Goal: Task Accomplishment & Management: Manage account settings

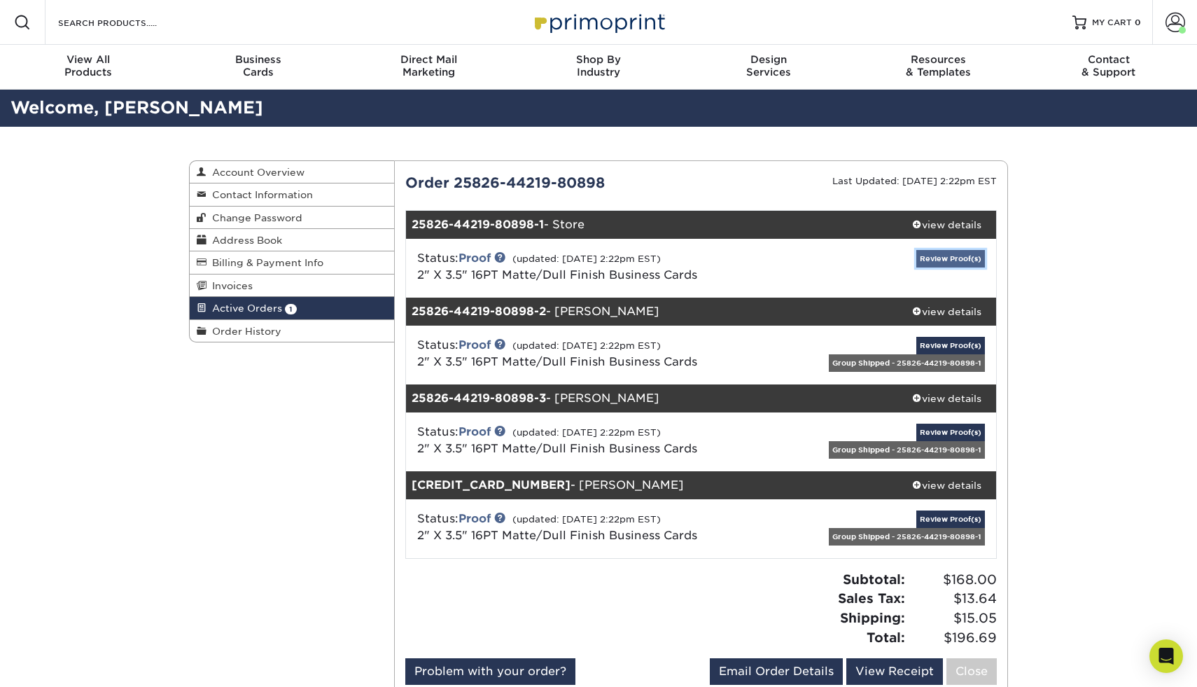
click at [940, 251] on link "Review Proof(s)" at bounding box center [950, 258] width 69 height 17
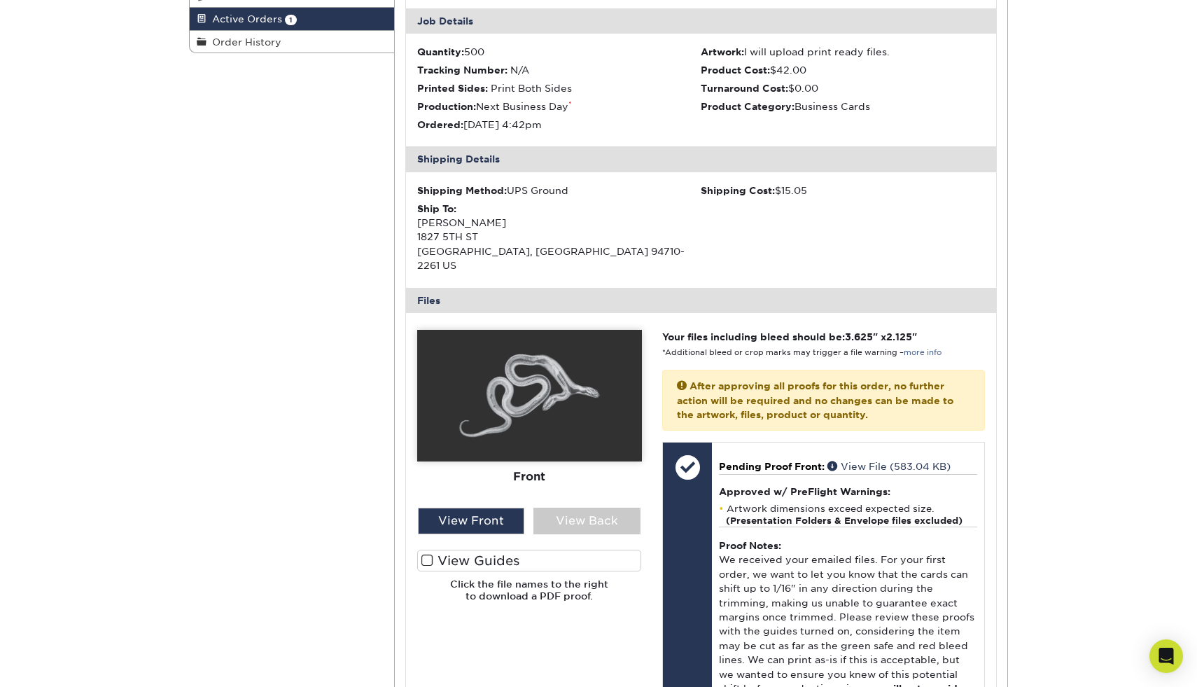
scroll to position [311, 0]
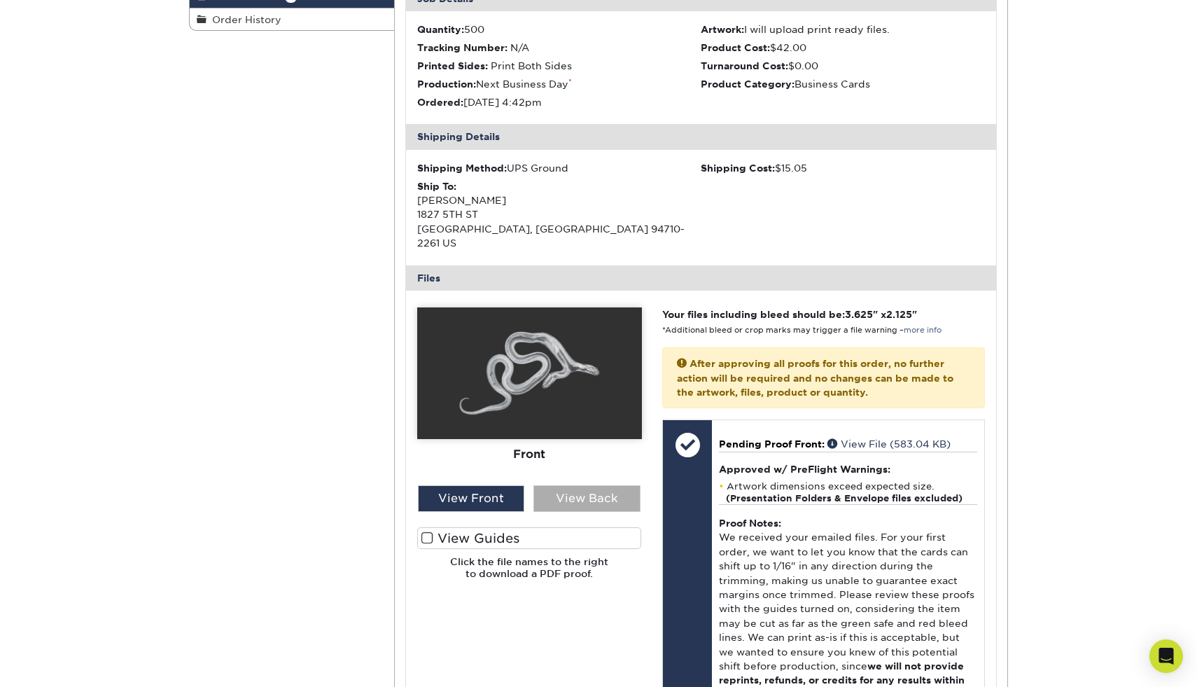
click at [608, 485] on div "View Back" at bounding box center [586, 498] width 107 height 27
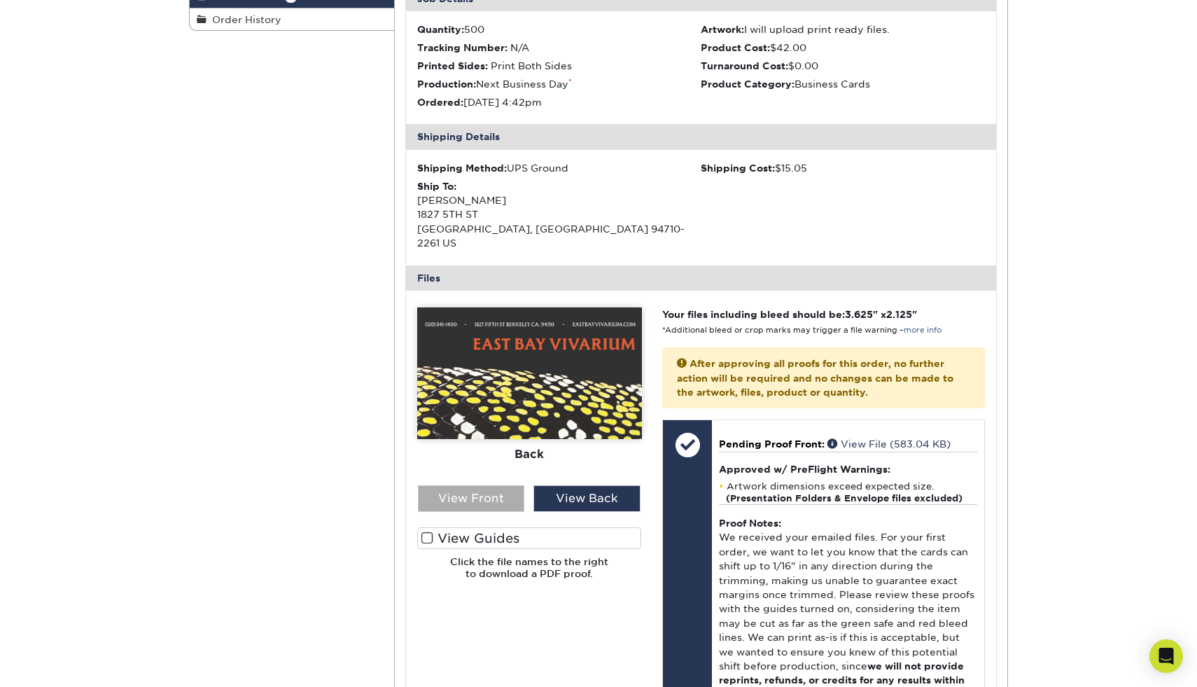
click at [494, 492] on div "View Front" at bounding box center [471, 498] width 107 height 27
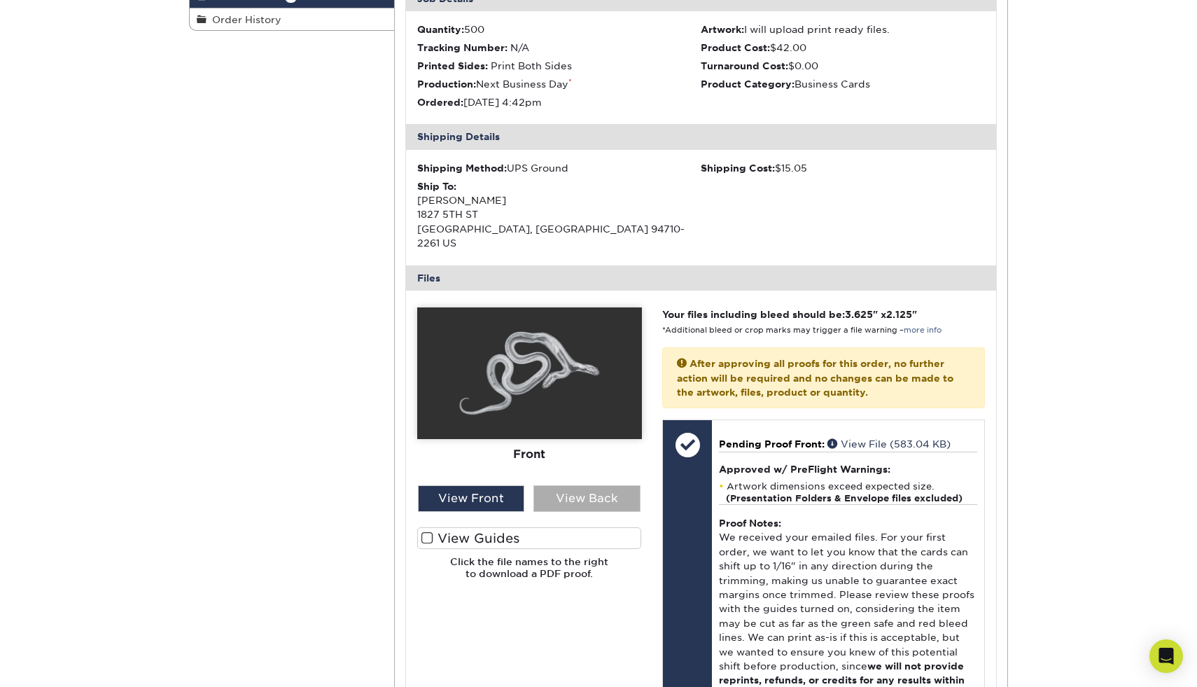
click at [577, 485] on div "View Back" at bounding box center [586, 498] width 107 height 27
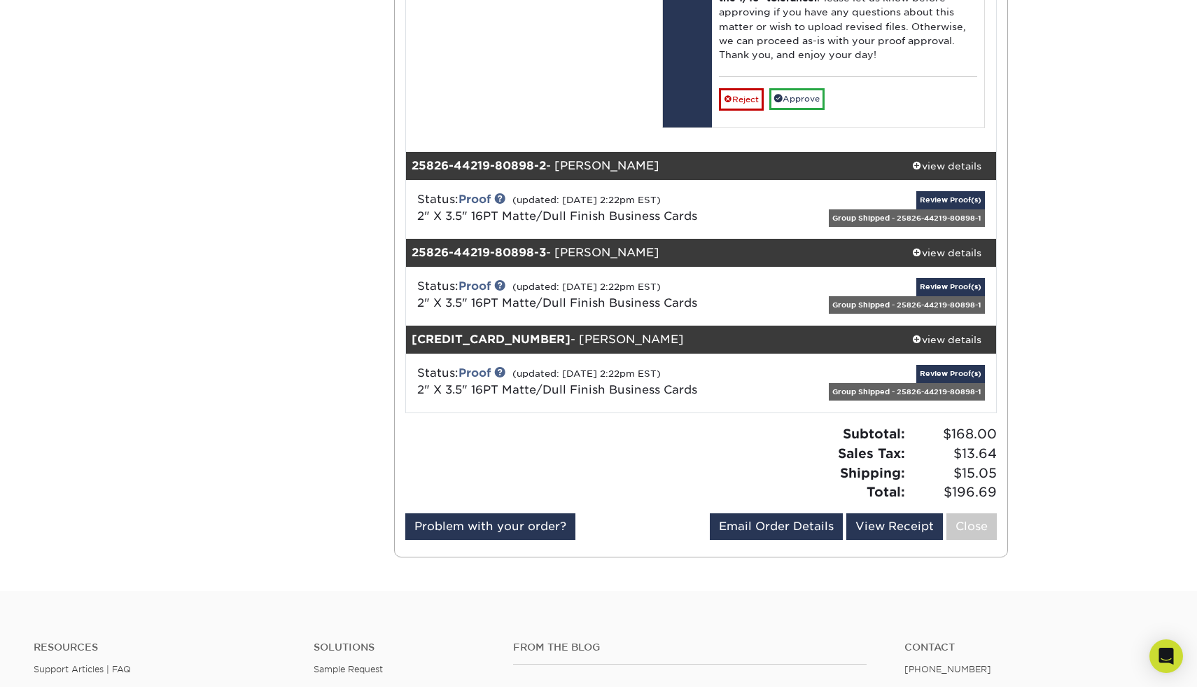
scroll to position [1421, 0]
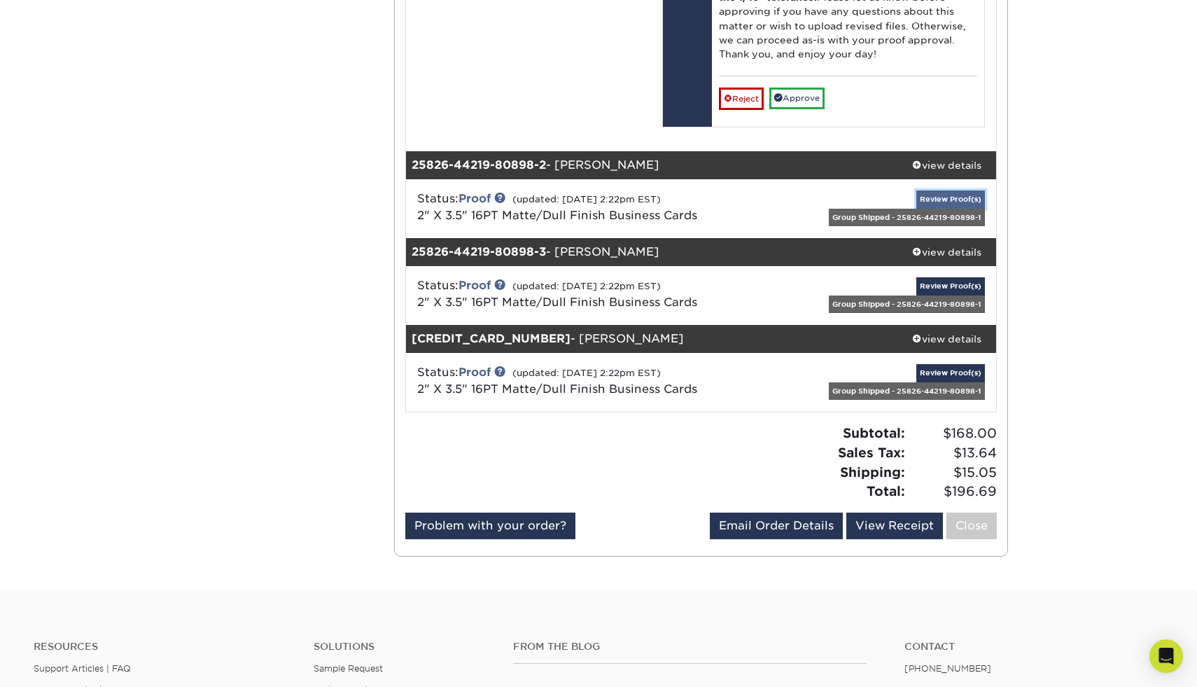
click at [934, 190] on link "Review Proof(s)" at bounding box center [950, 198] width 69 height 17
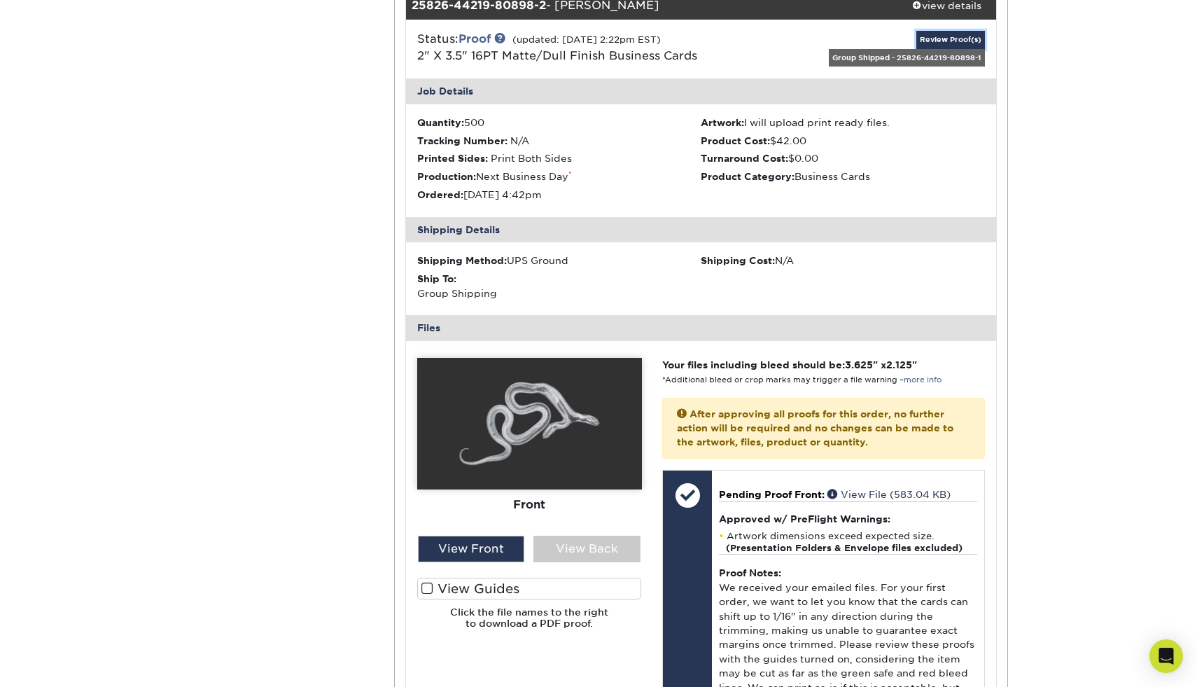
scroll to position [1616, 0]
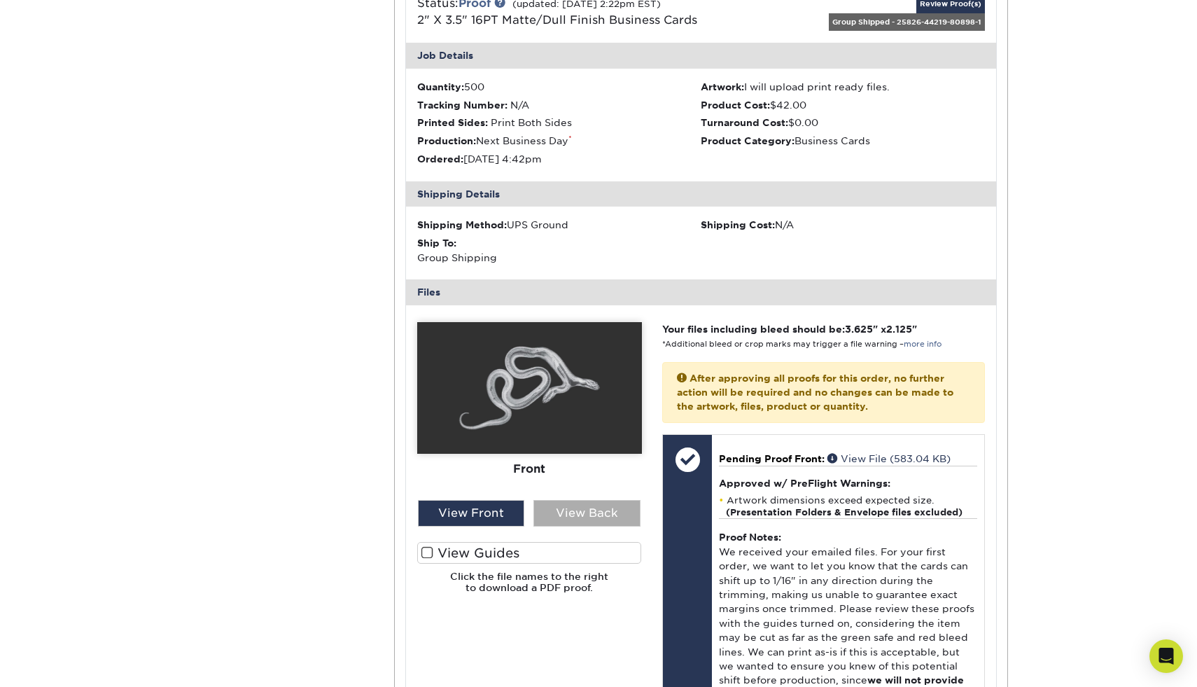
click at [572, 500] on div "View Back" at bounding box center [586, 513] width 107 height 27
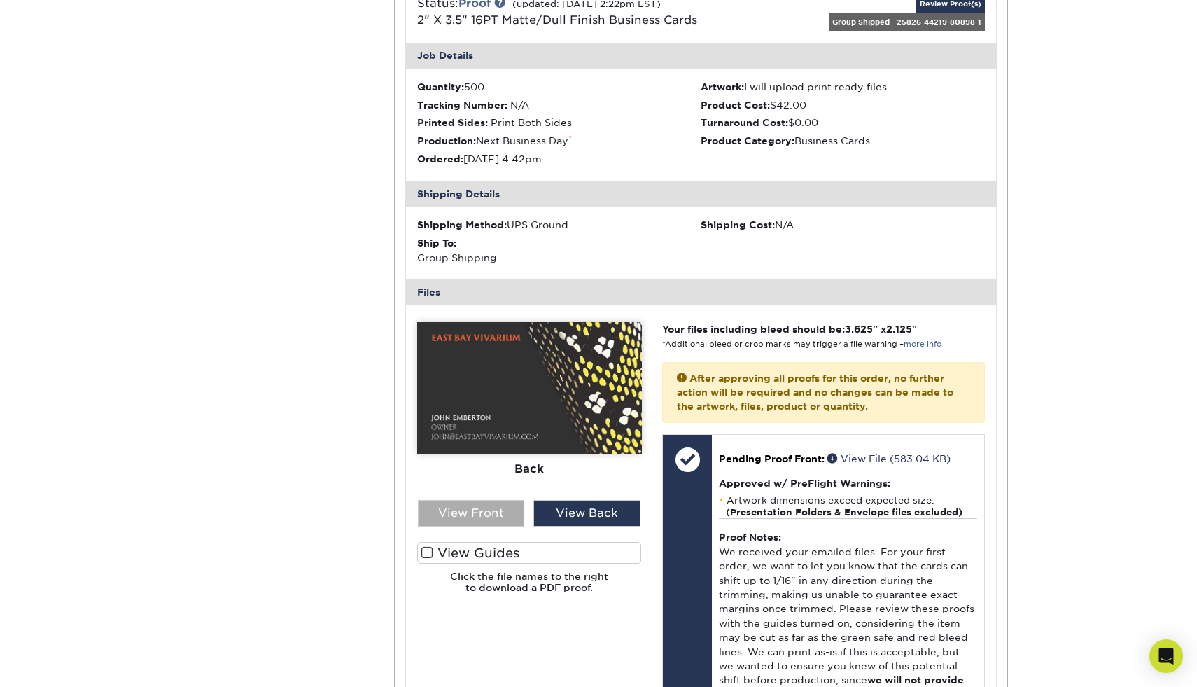
click at [499, 500] on div "View Front" at bounding box center [471, 513] width 107 height 27
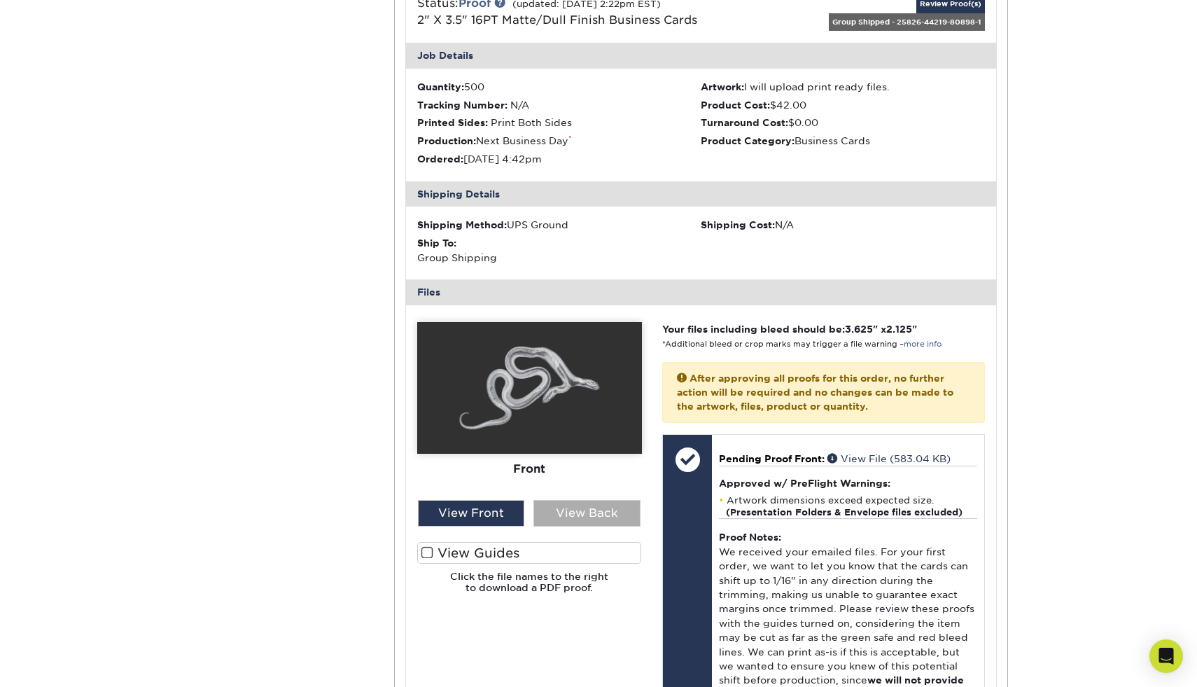
click at [554, 502] on div "View Back" at bounding box center [586, 513] width 107 height 27
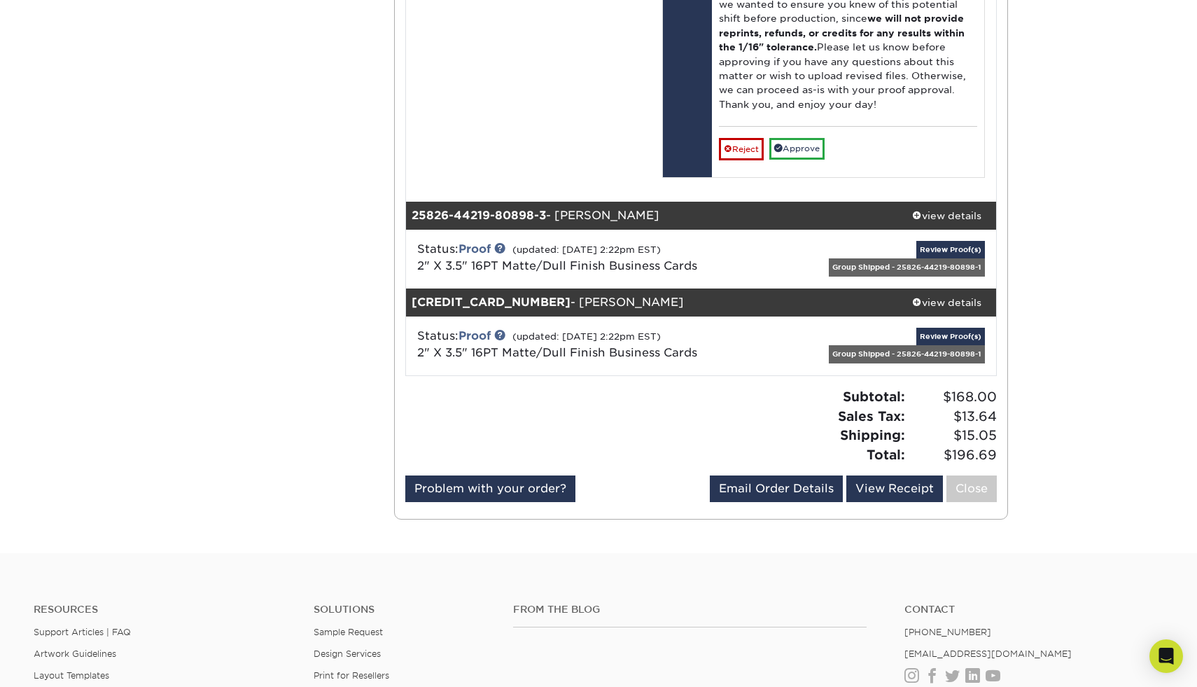
scroll to position [2687, 0]
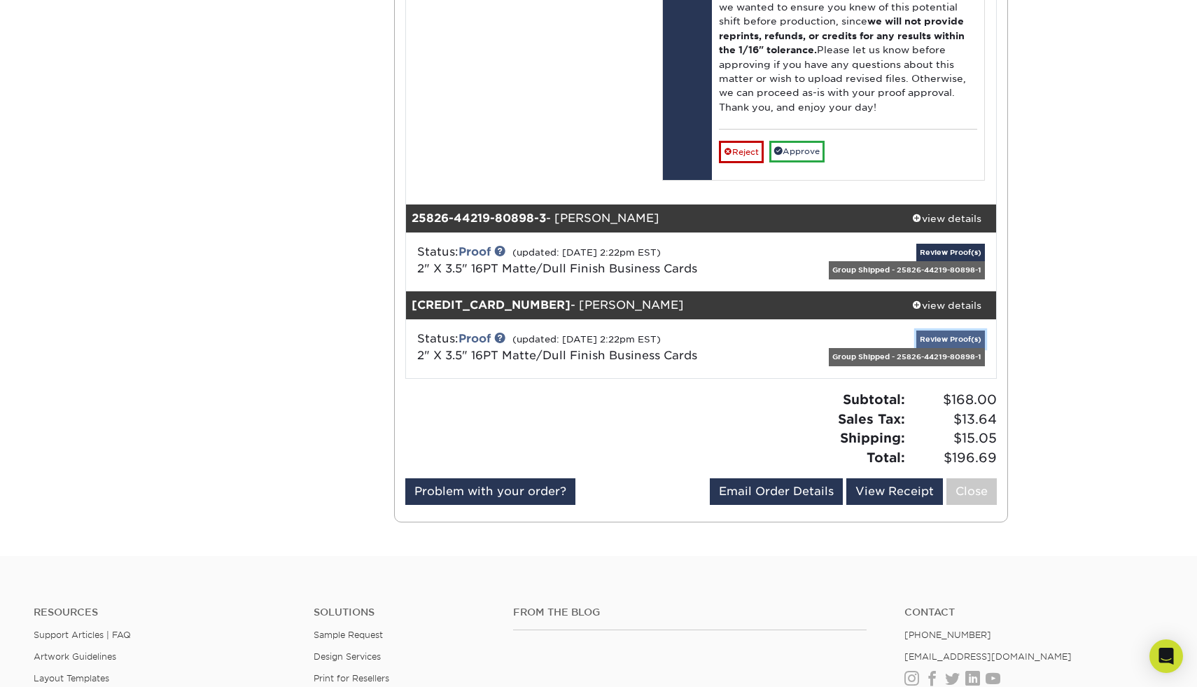
click at [948, 330] on link "Review Proof(s)" at bounding box center [950, 338] width 69 height 17
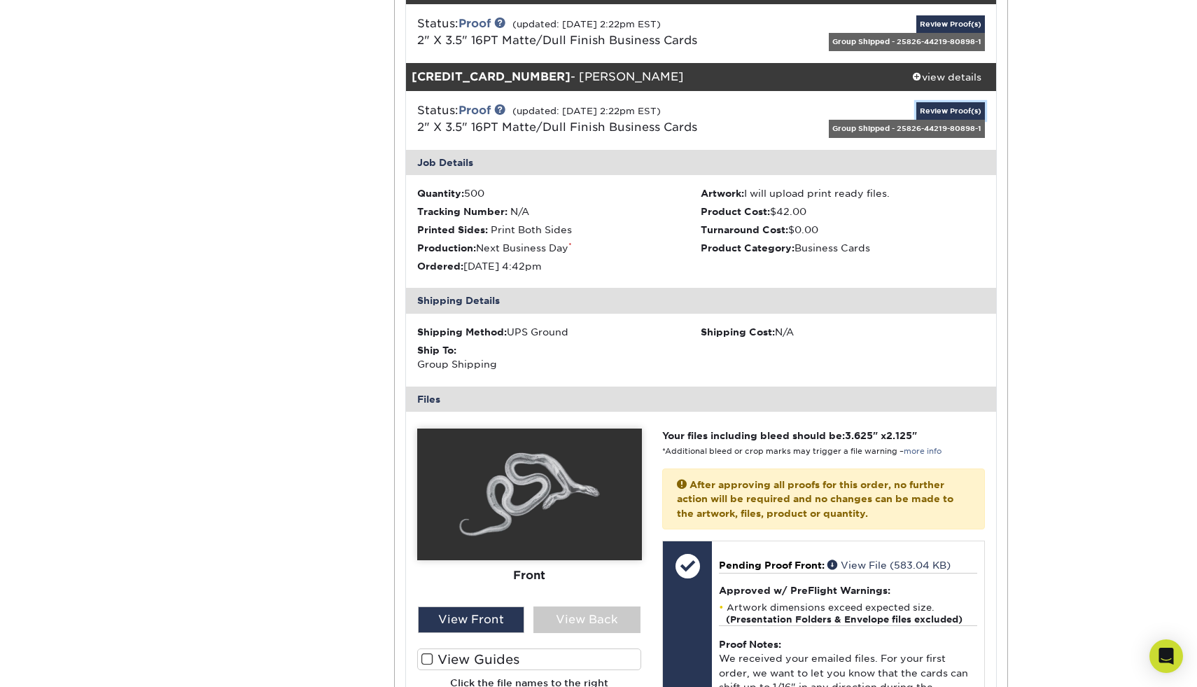
scroll to position [2935, 0]
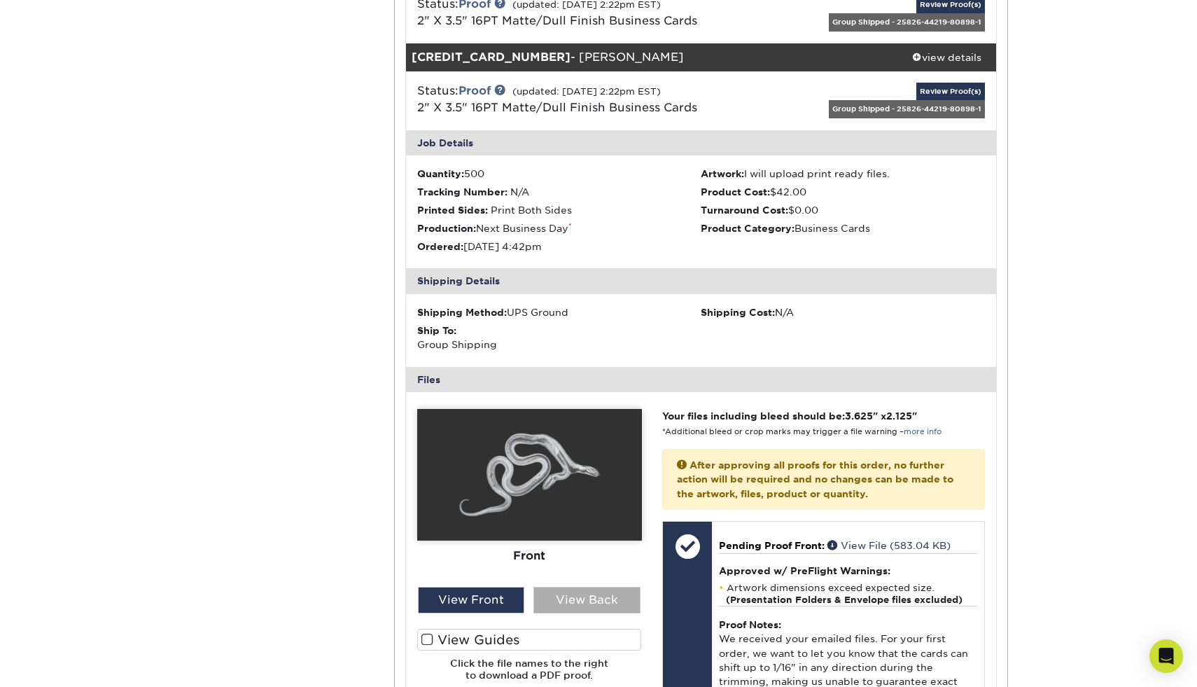
click at [585, 587] on div "View Back" at bounding box center [586, 600] width 107 height 27
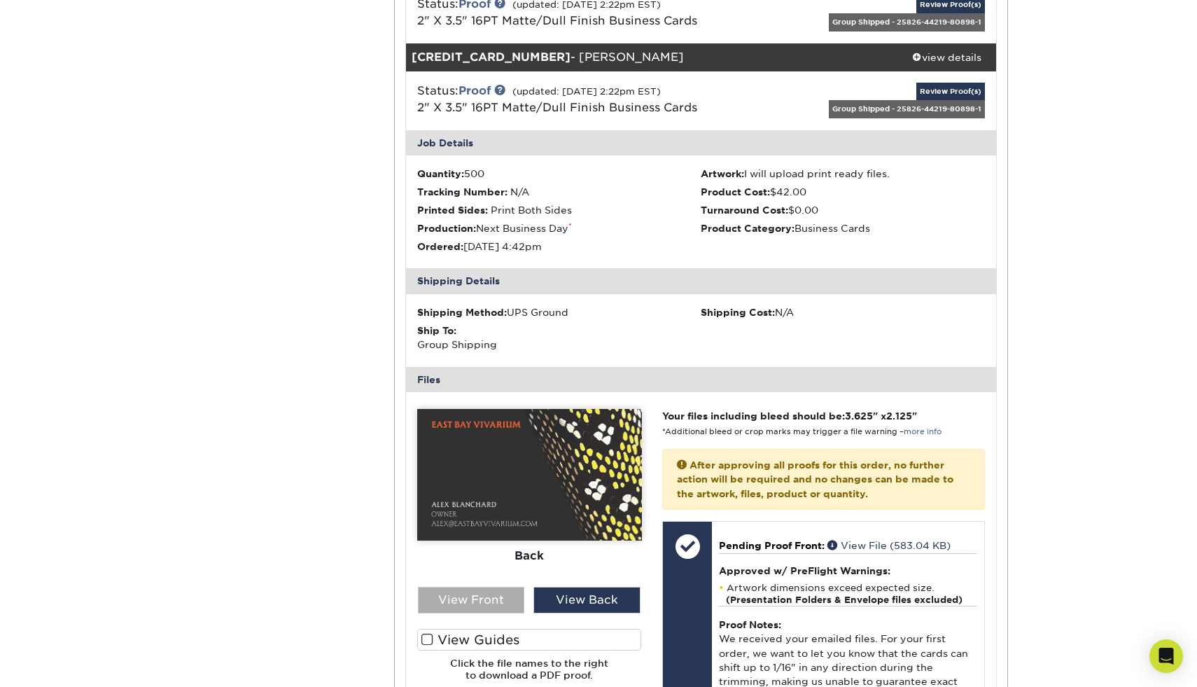
click at [497, 594] on div "View Front" at bounding box center [471, 600] width 107 height 27
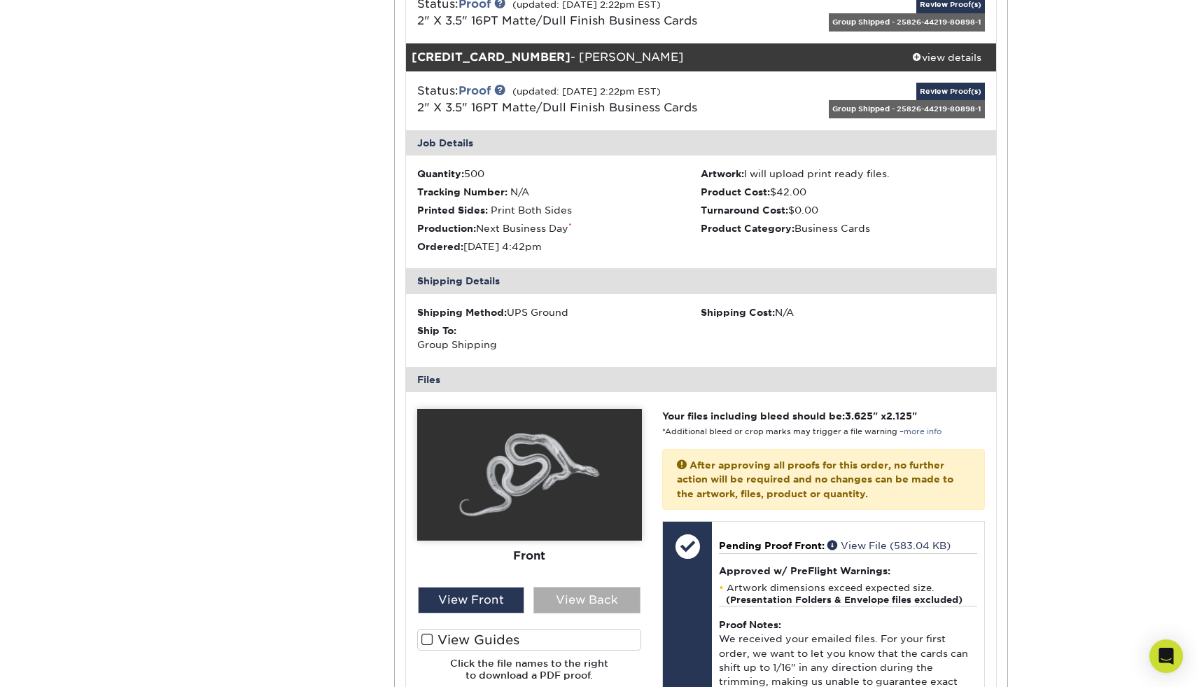
click at [580, 596] on div "View Back" at bounding box center [586, 600] width 107 height 27
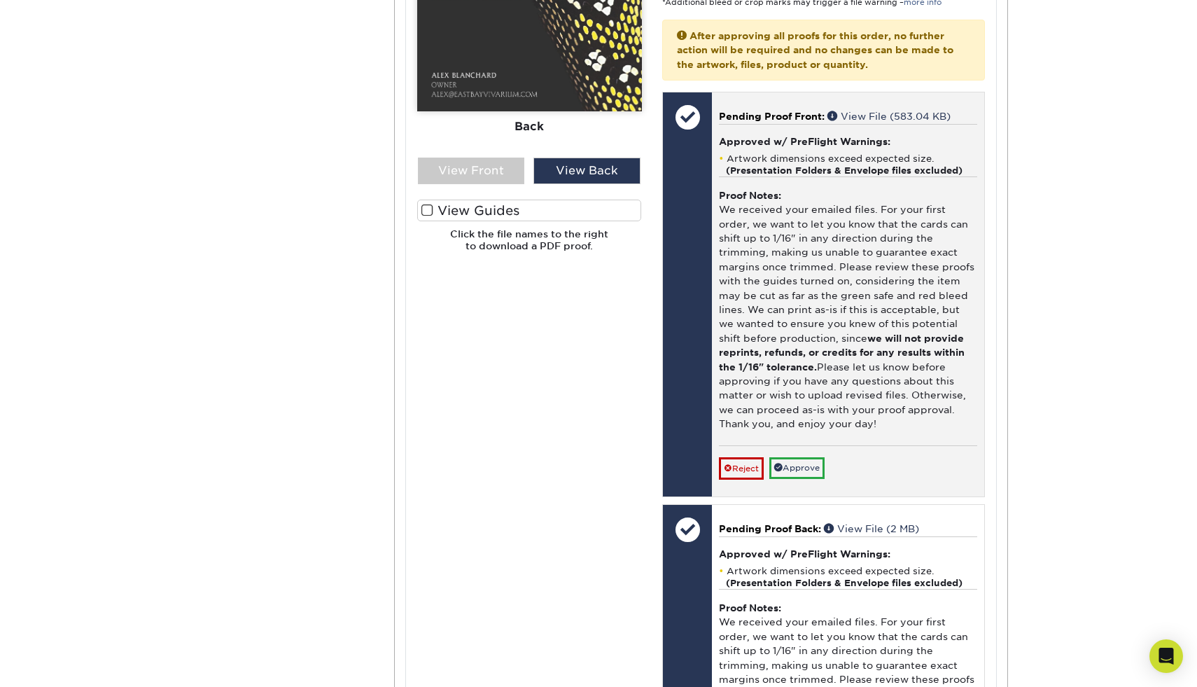
scroll to position [3371, 0]
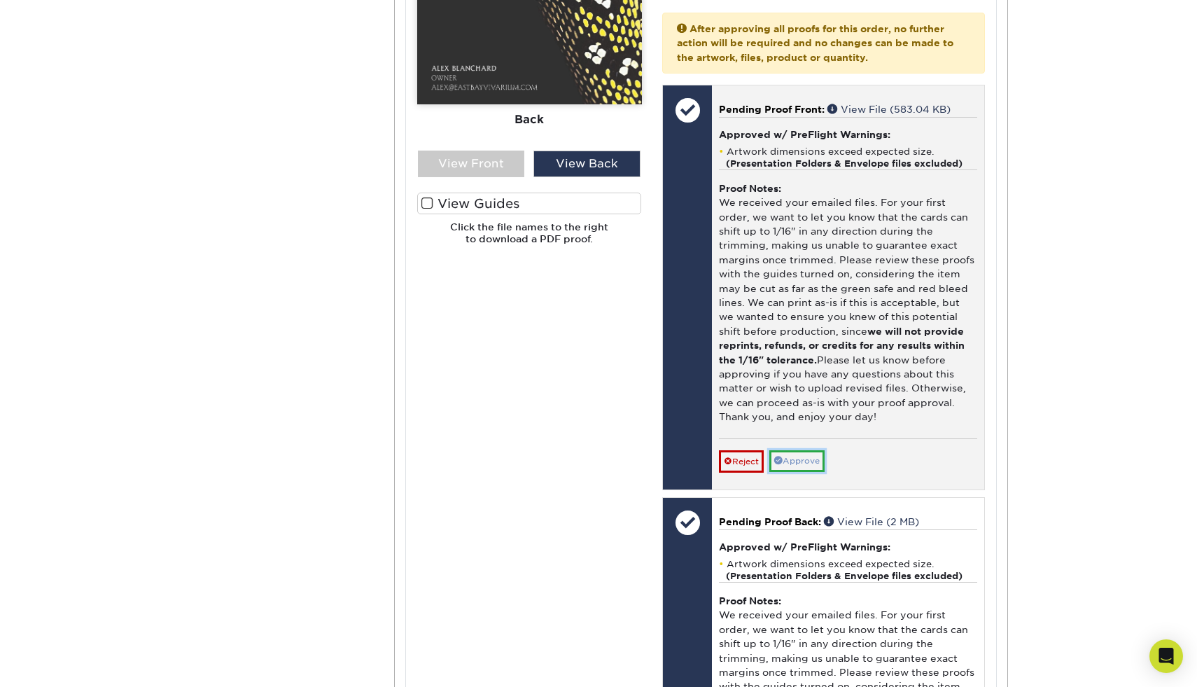
click at [809, 450] on link "Approve" at bounding box center [796, 461] width 55 height 22
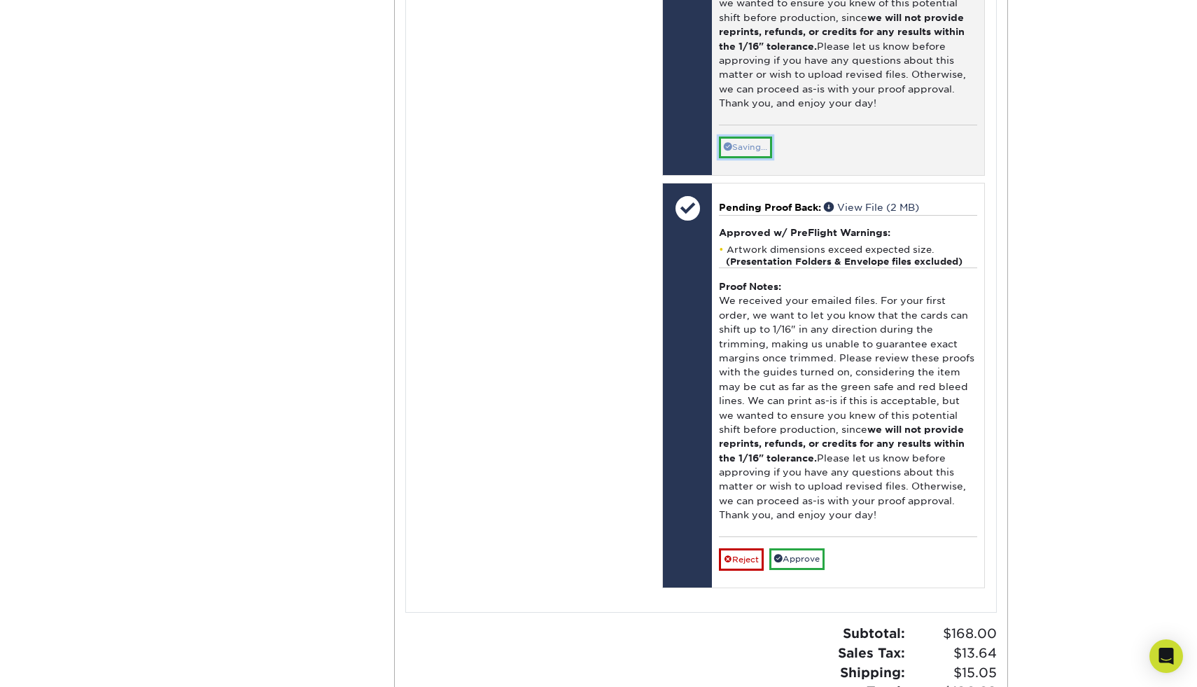
scroll to position [3686, 0]
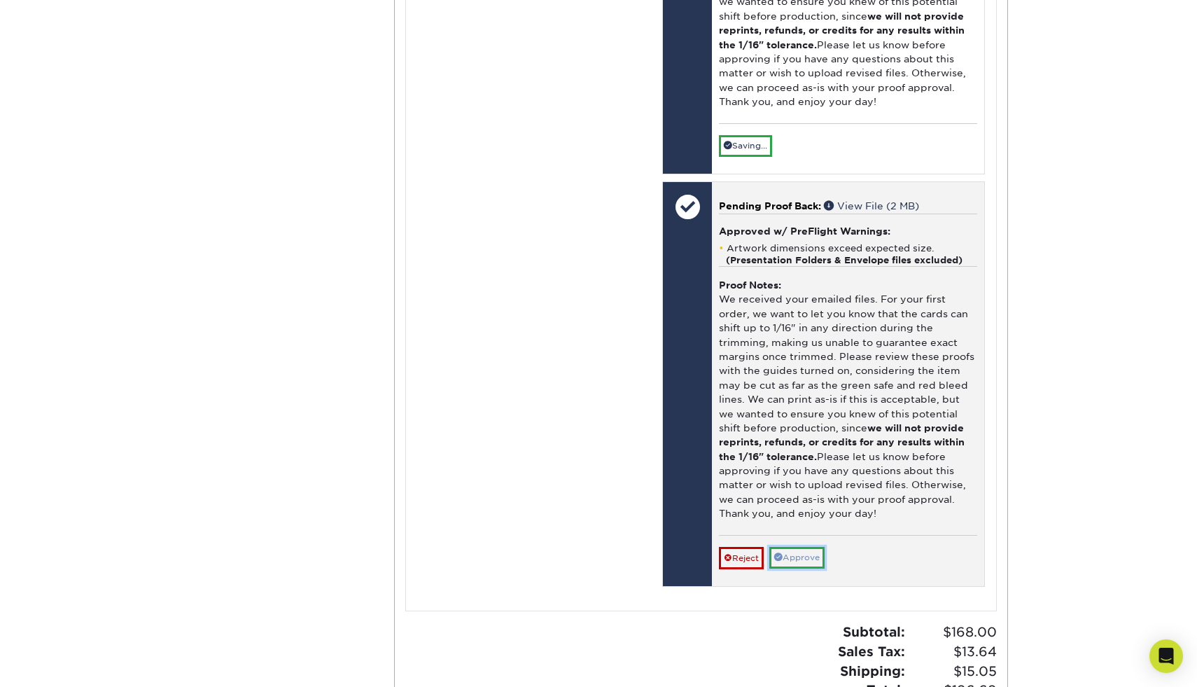
click at [808, 547] on link "Approve" at bounding box center [796, 558] width 55 height 22
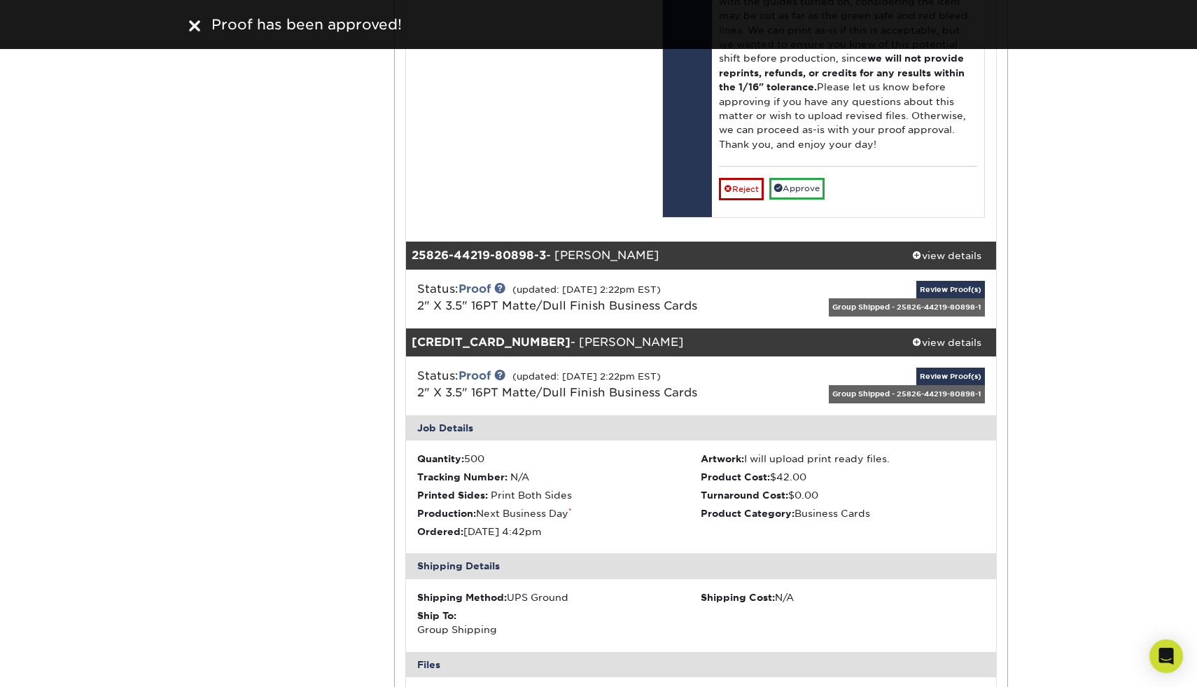
scroll to position [2626, 0]
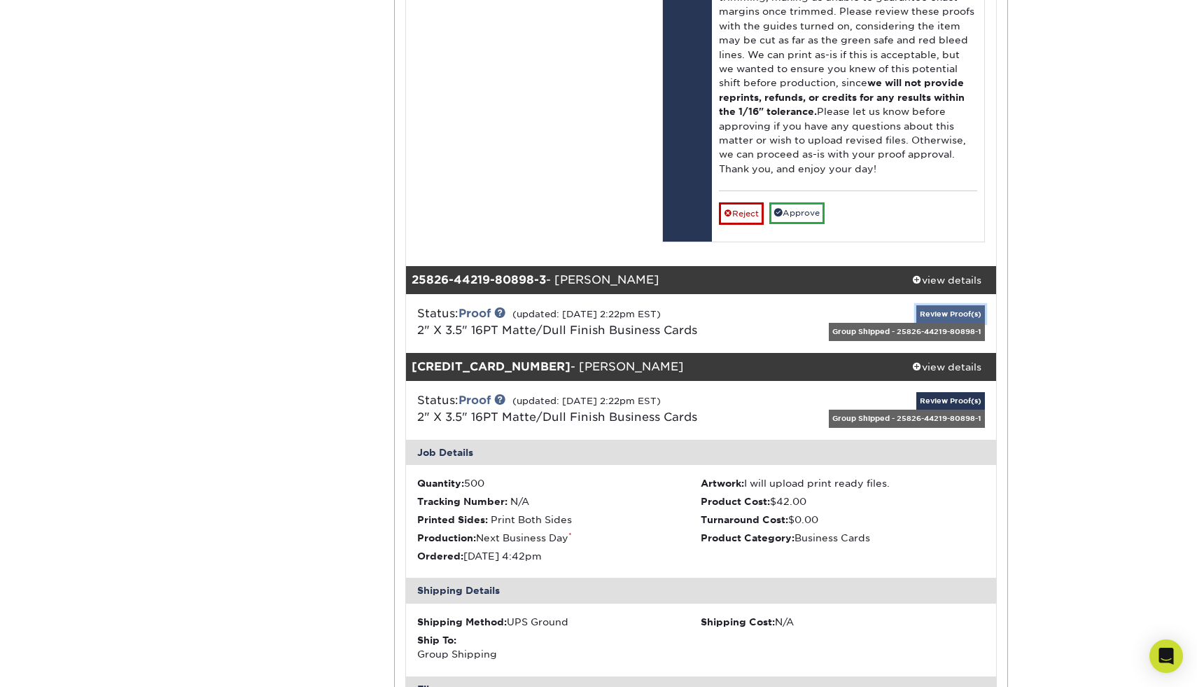
click at [939, 305] on link "Review Proof(s)" at bounding box center [950, 313] width 69 height 17
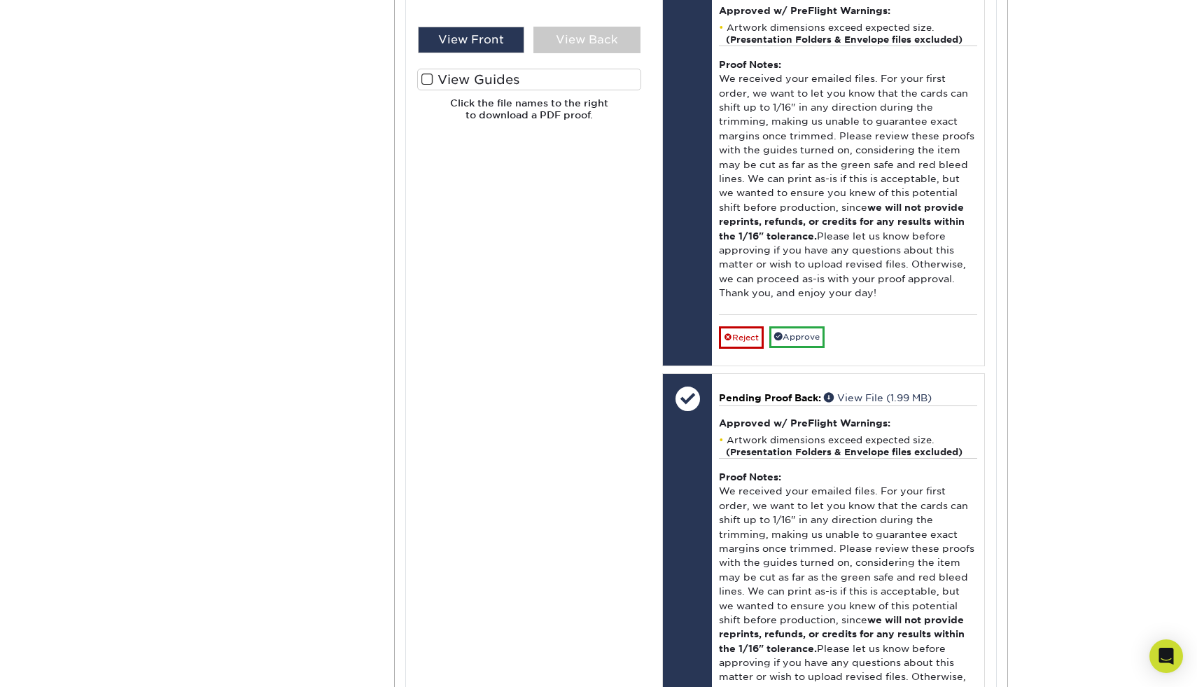
scroll to position [3434, 0]
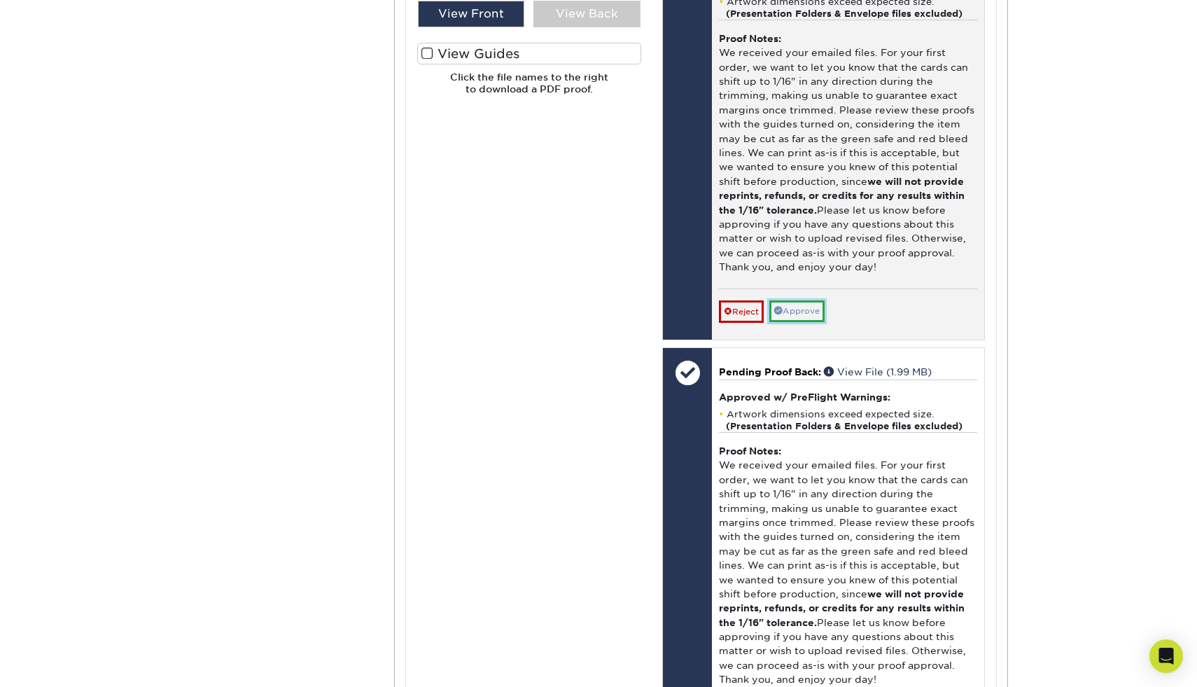
click at [815, 300] on link "Approve" at bounding box center [796, 311] width 55 height 22
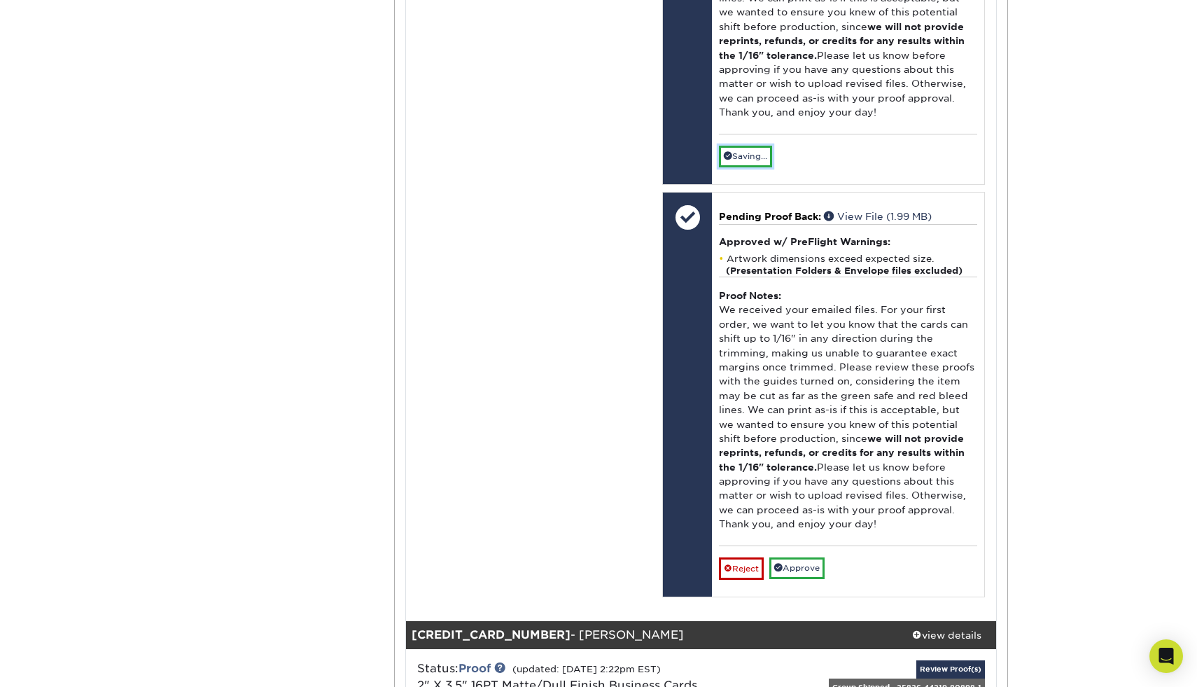
scroll to position [3764, 0]
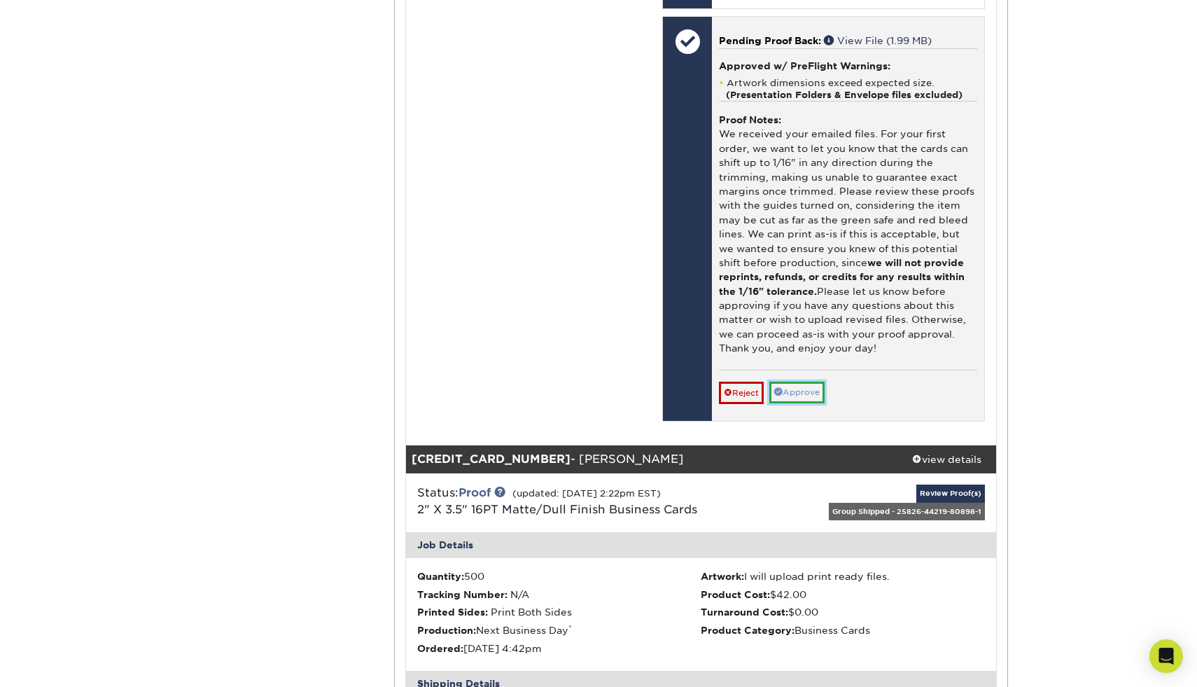
click at [803, 381] on link "Approve" at bounding box center [796, 392] width 55 height 22
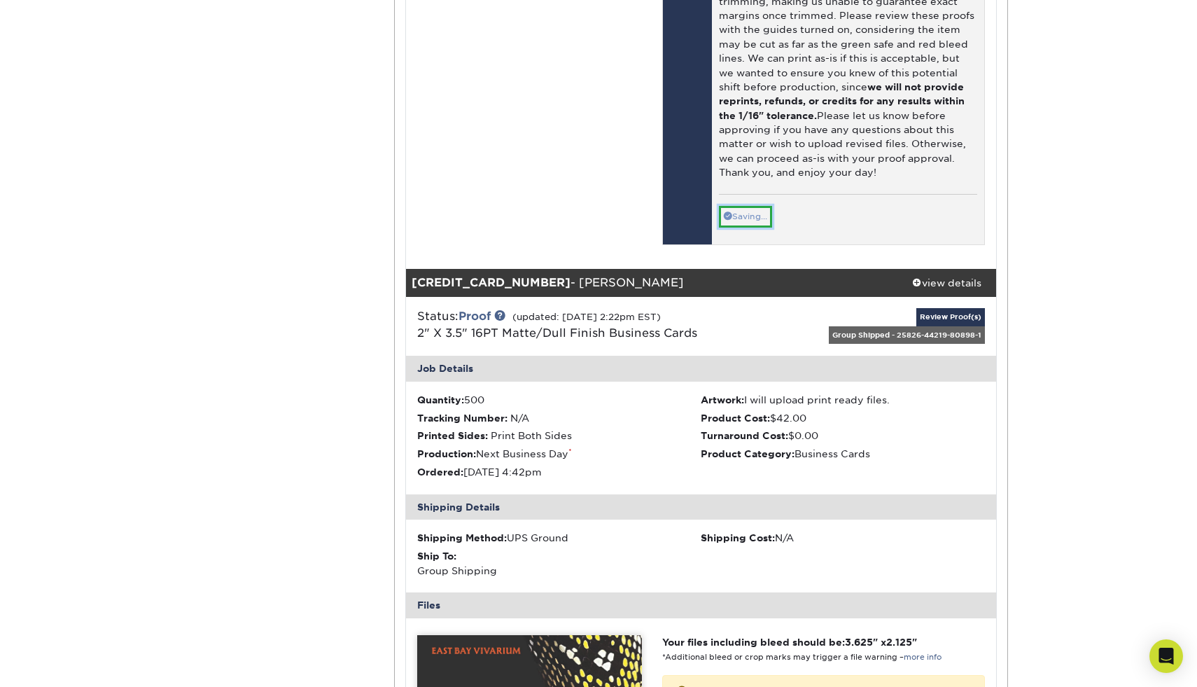
scroll to position [3997, 0]
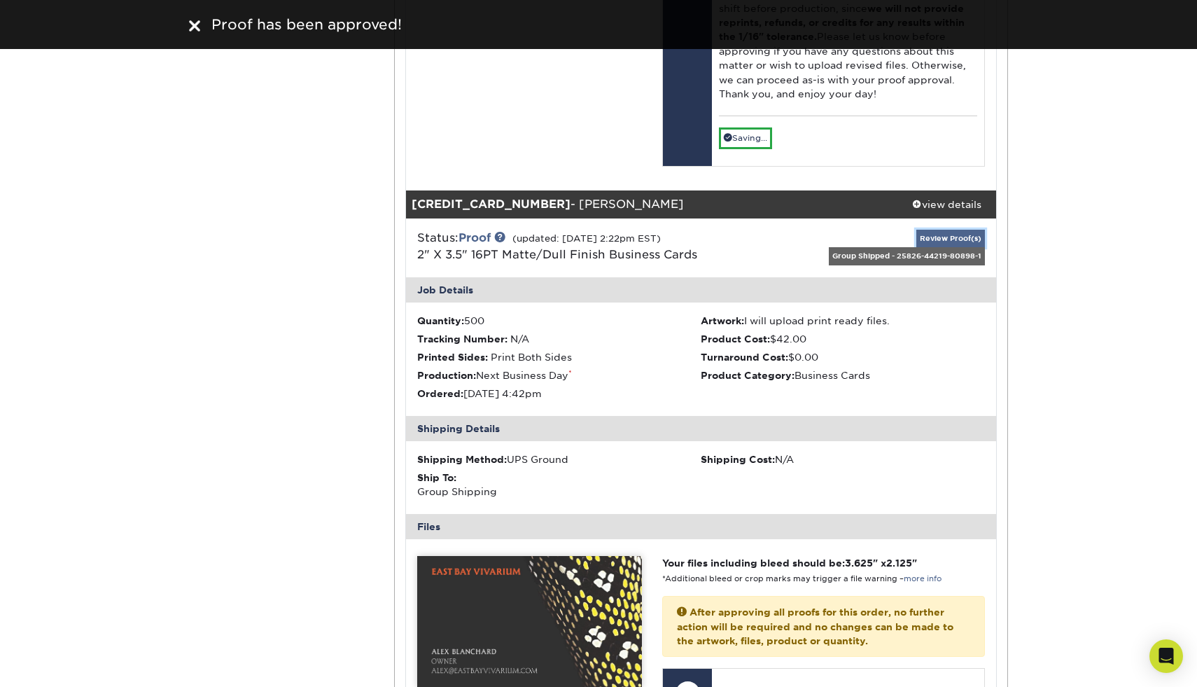
click at [963, 230] on link "Review Proof(s)" at bounding box center [950, 238] width 69 height 17
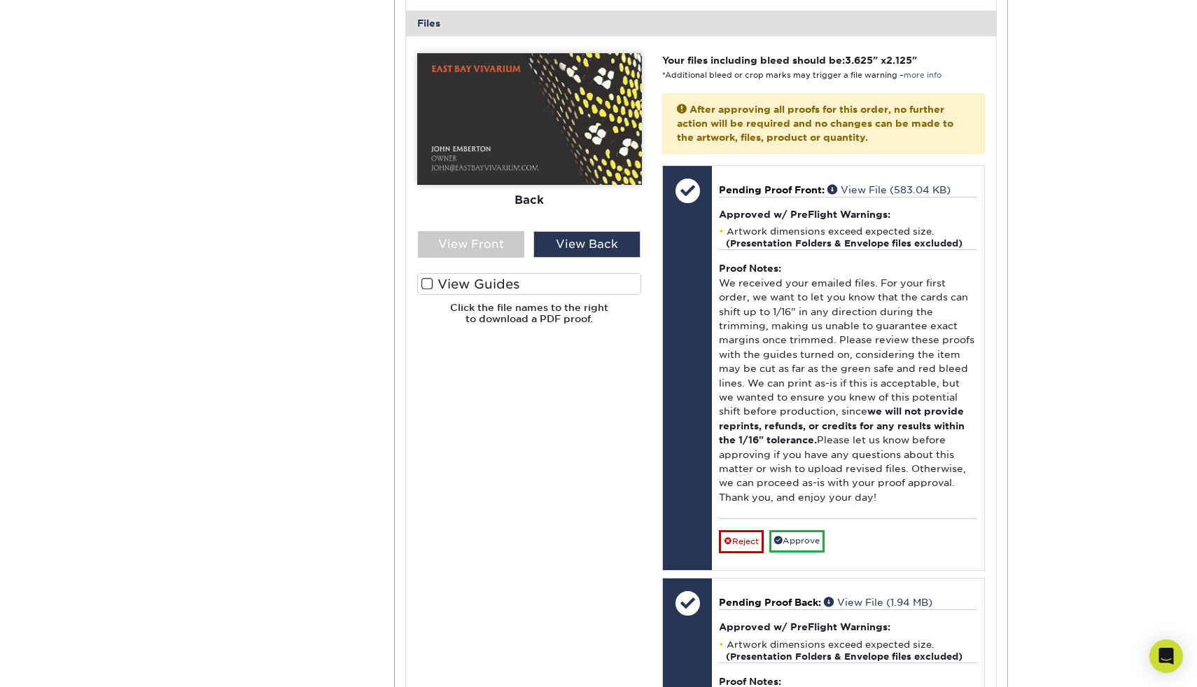
scroll to position [1891, 0]
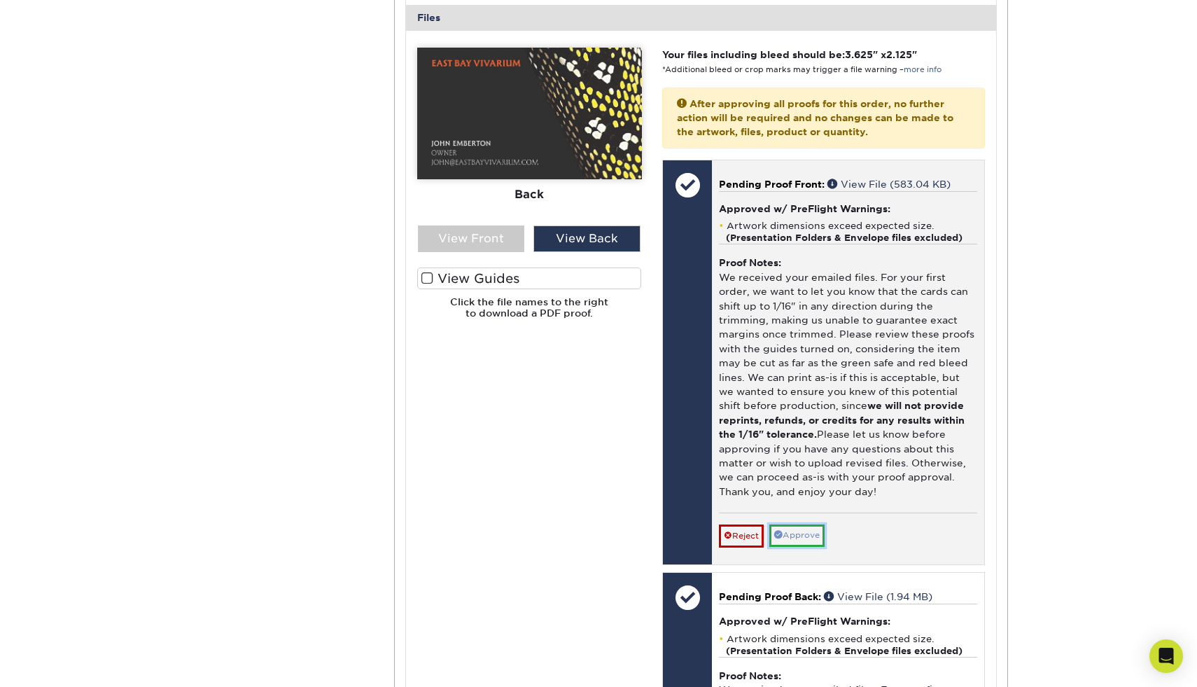
click at [805, 524] on link "Approve" at bounding box center [796, 535] width 55 height 22
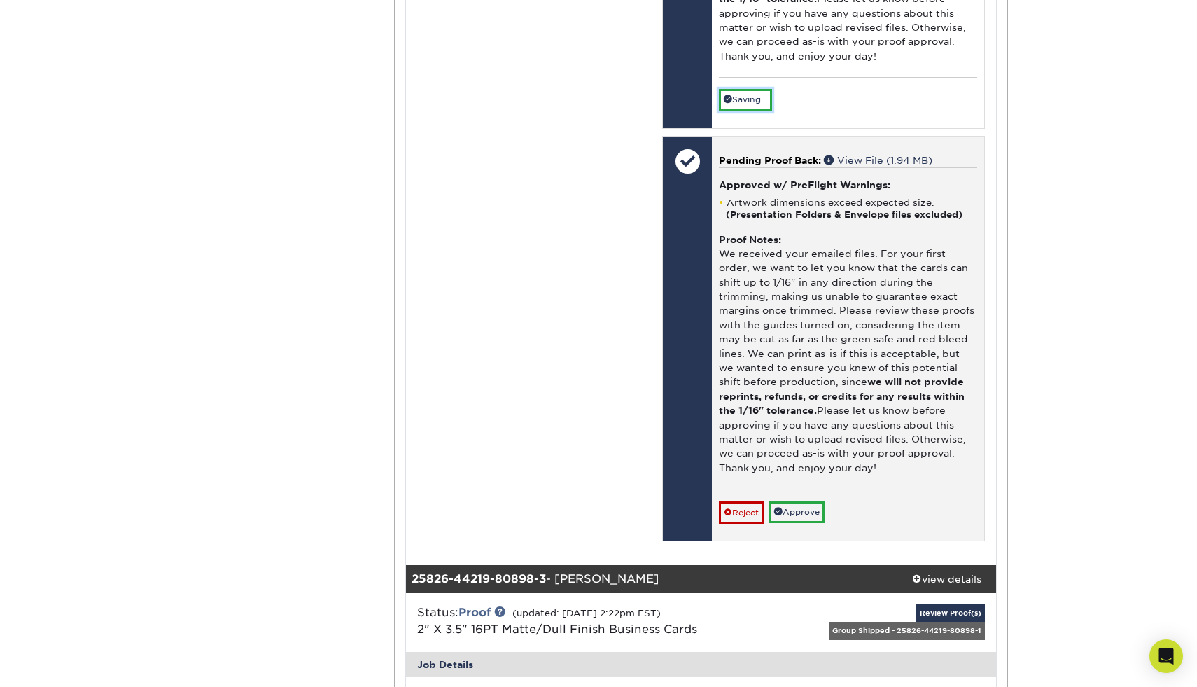
scroll to position [2328, 0]
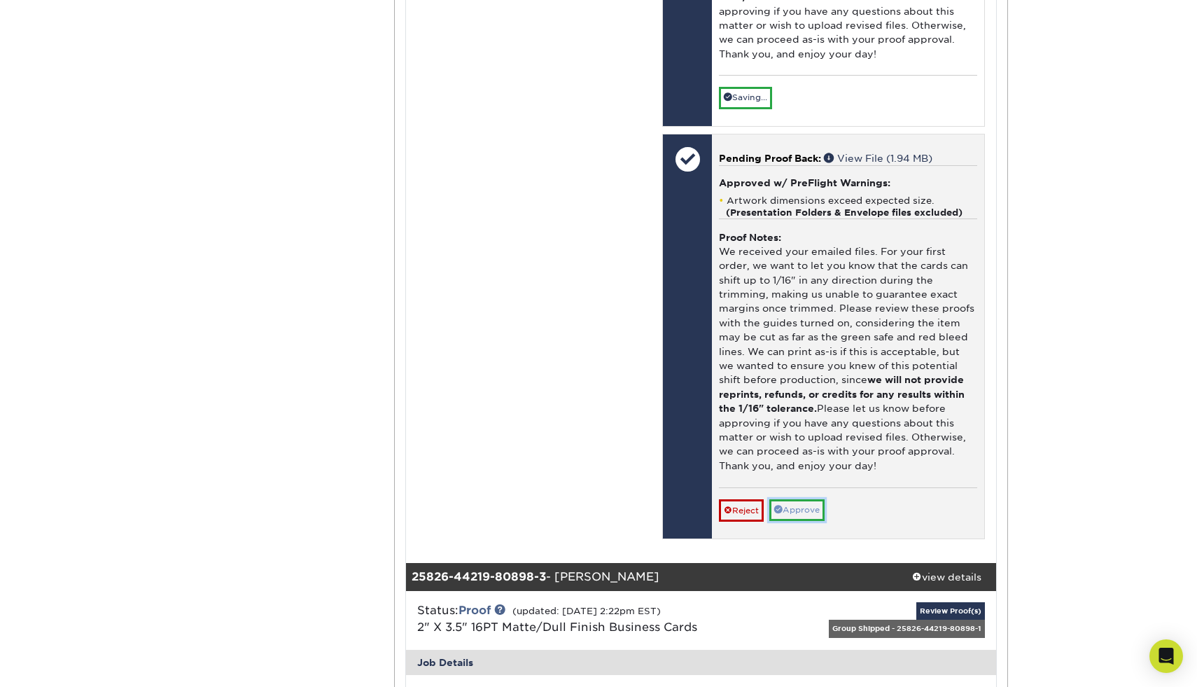
click at [804, 499] on link "Approve" at bounding box center [796, 510] width 55 height 22
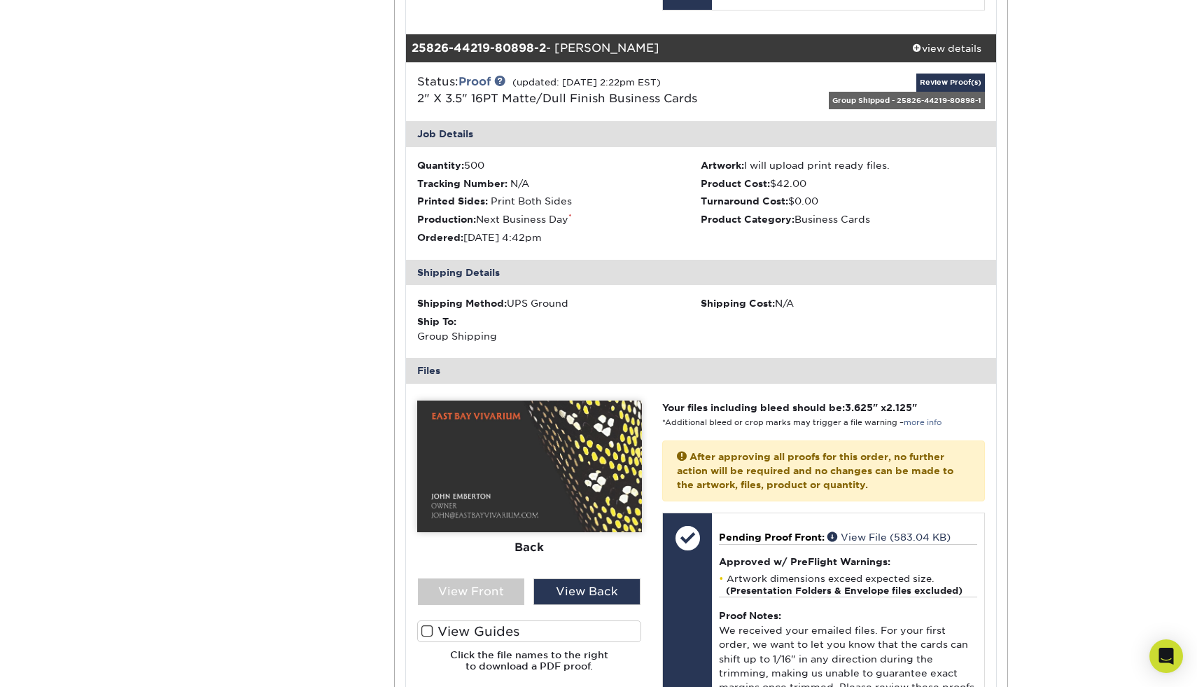
scroll to position [1396, 0]
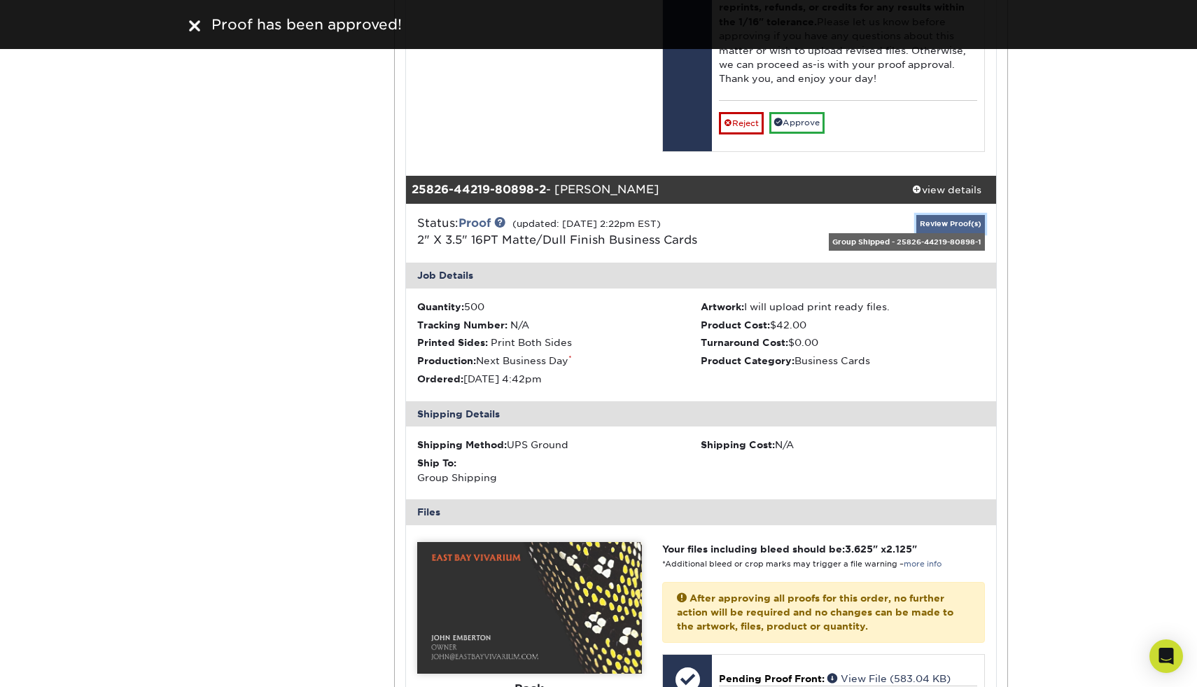
click at [958, 215] on link "Review Proof(s)" at bounding box center [950, 223] width 69 height 17
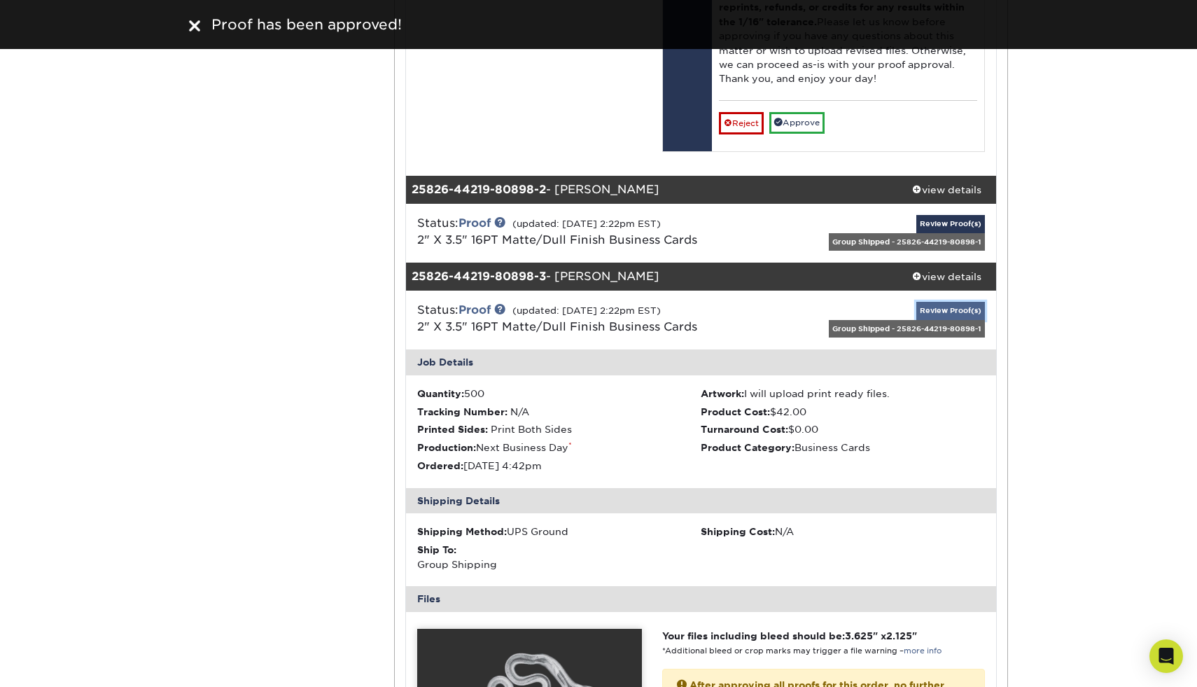
click at [945, 302] on link "Review Proof(s)" at bounding box center [950, 310] width 69 height 17
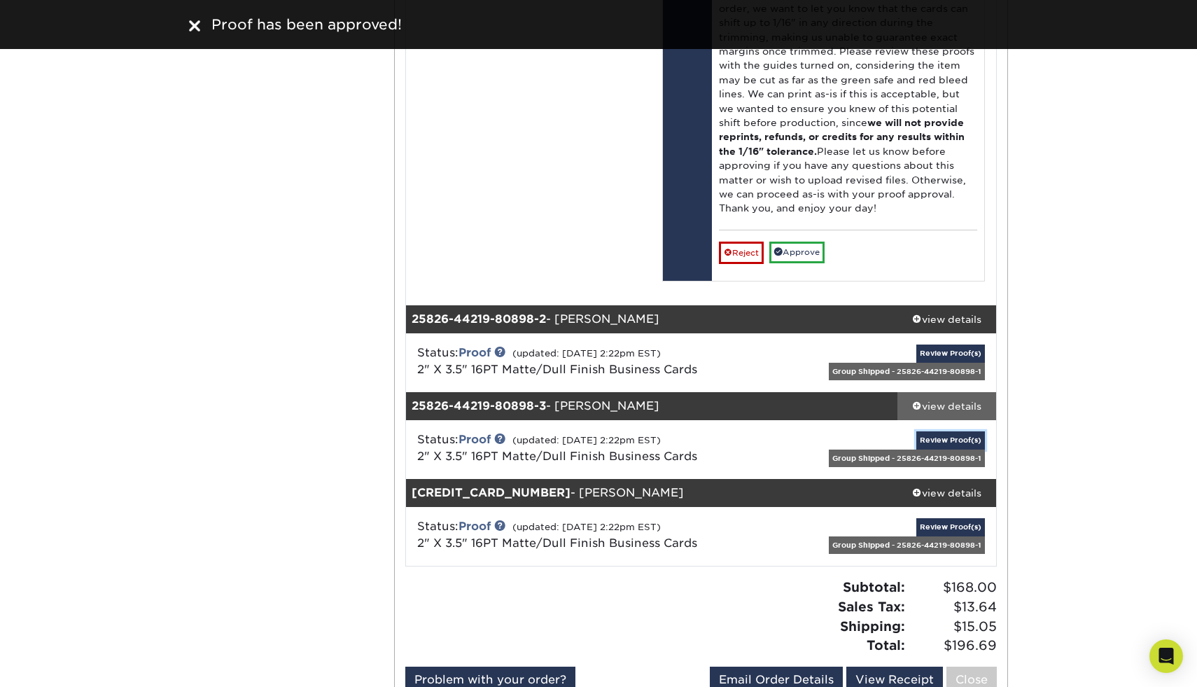
scroll to position [1103, 0]
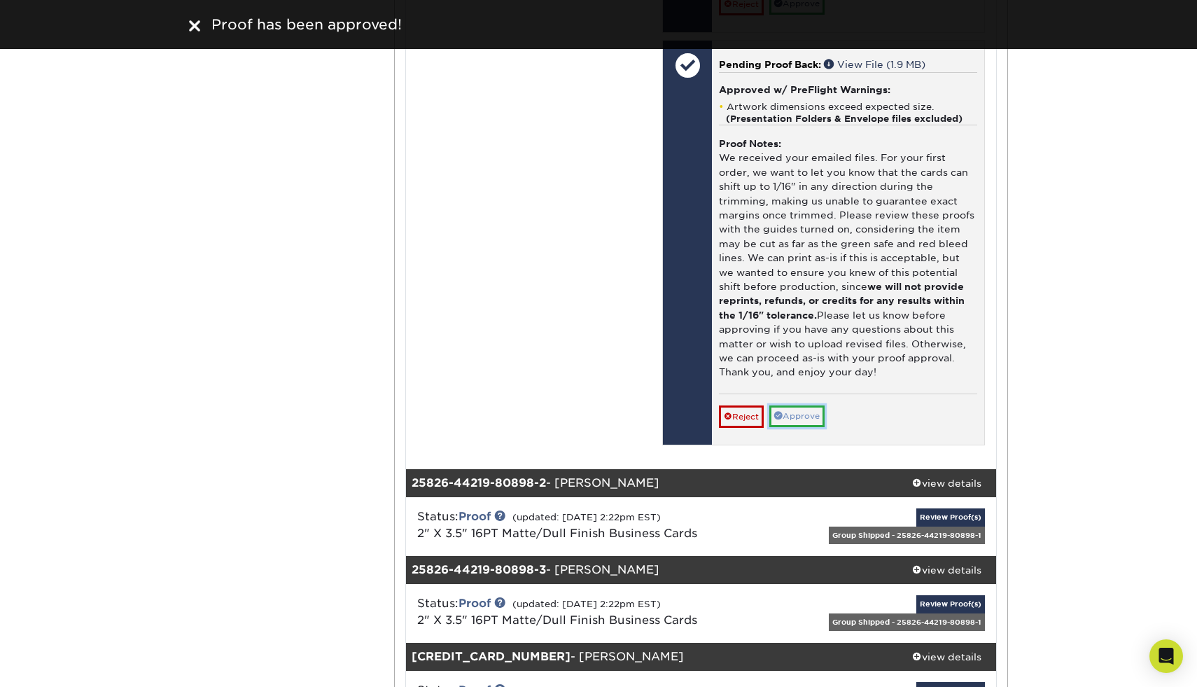
click at [813, 406] on link "Approve" at bounding box center [796, 416] width 55 height 22
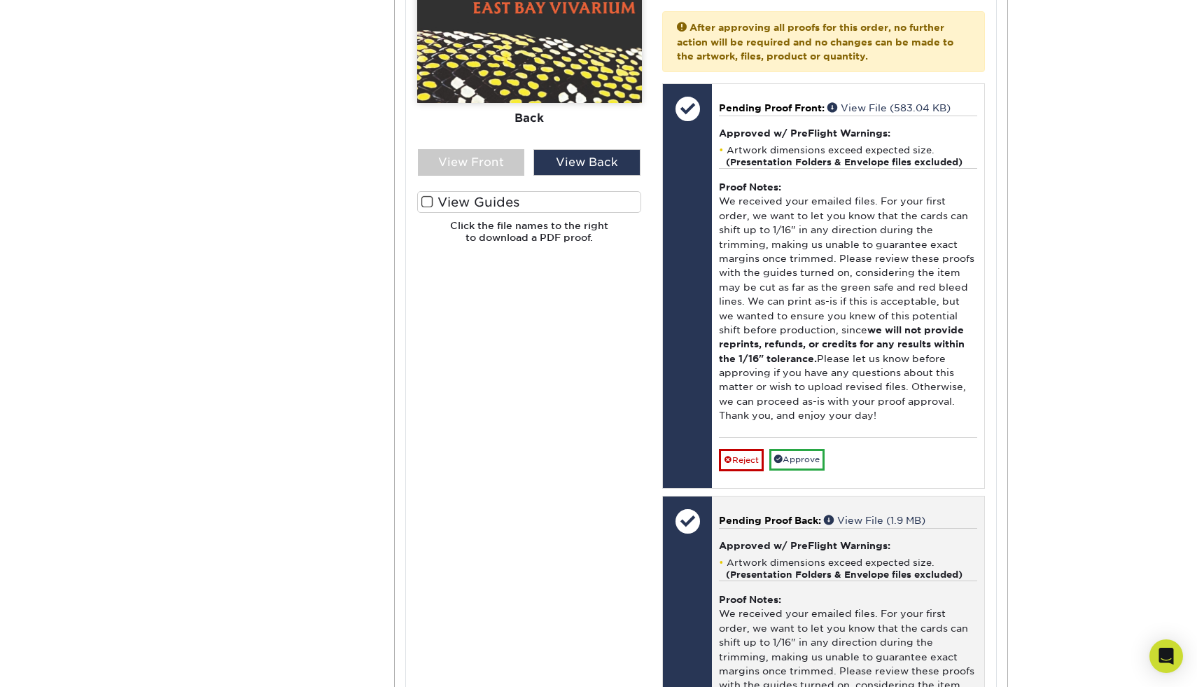
scroll to position [638, 0]
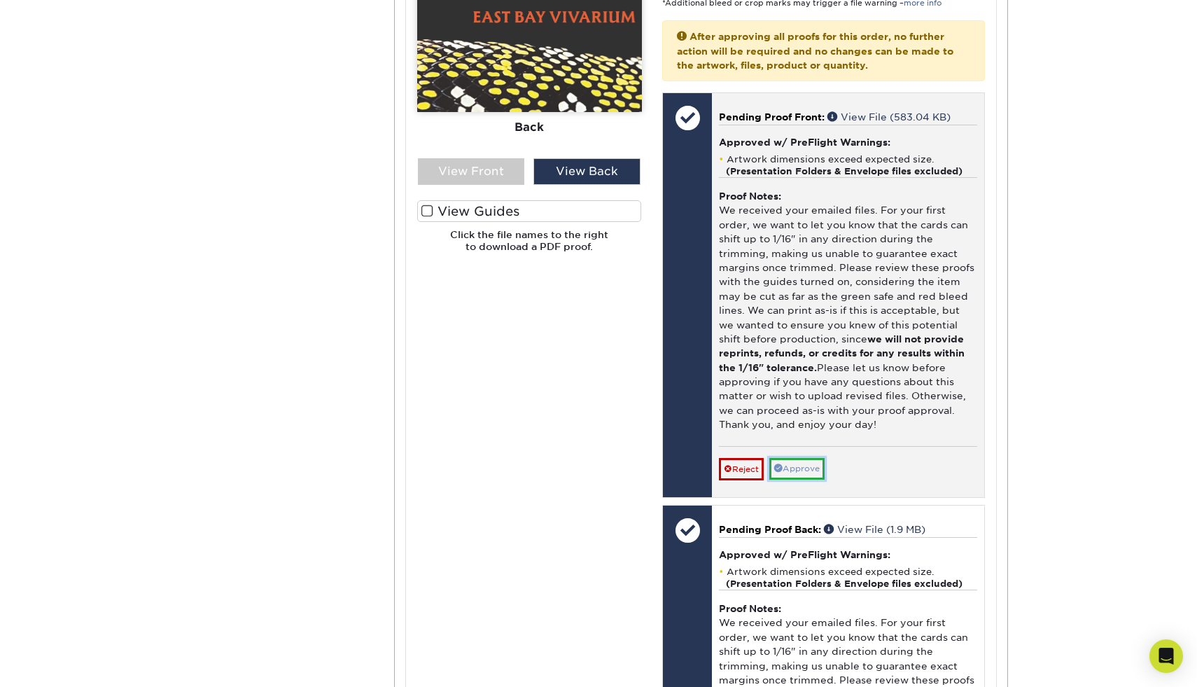
click at [794, 461] on link "Approve" at bounding box center [796, 469] width 55 height 22
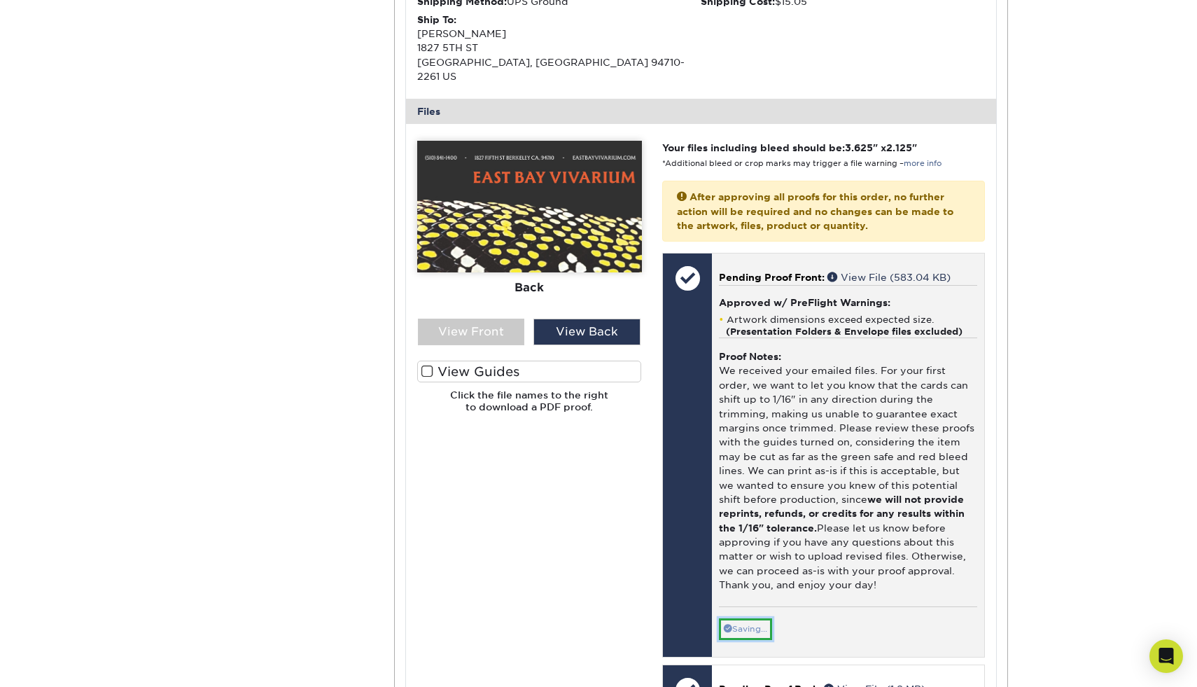
scroll to position [197, 0]
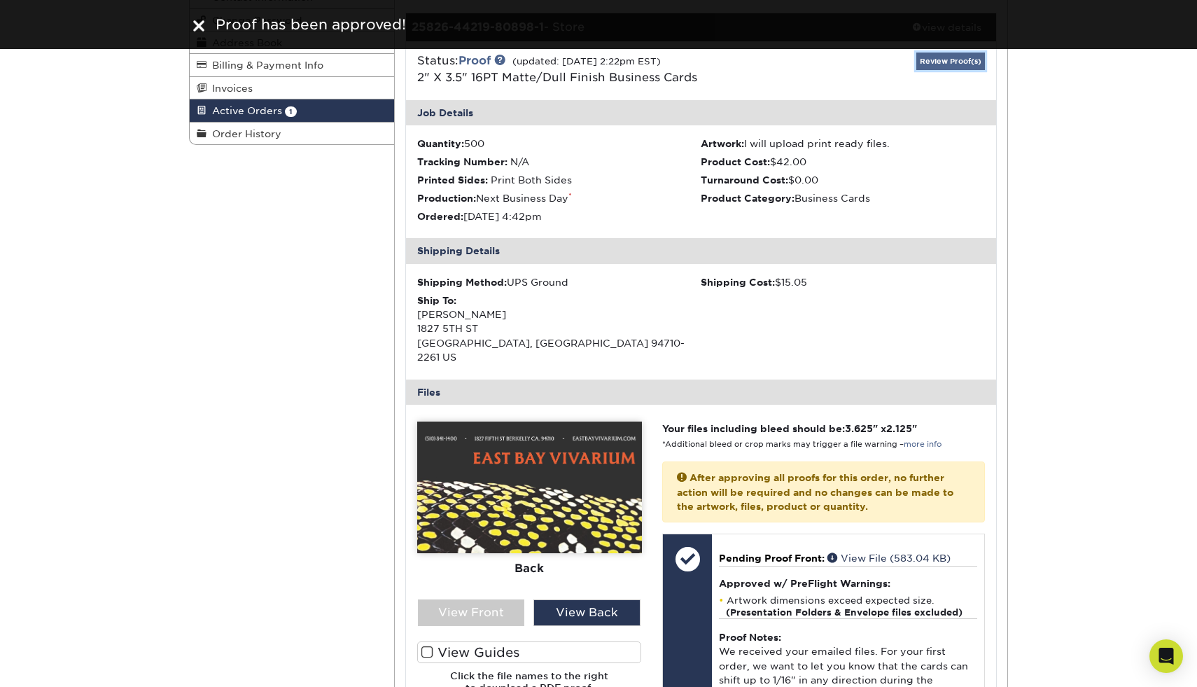
click at [965, 65] on link "Review Proof(s)" at bounding box center [950, 60] width 69 height 17
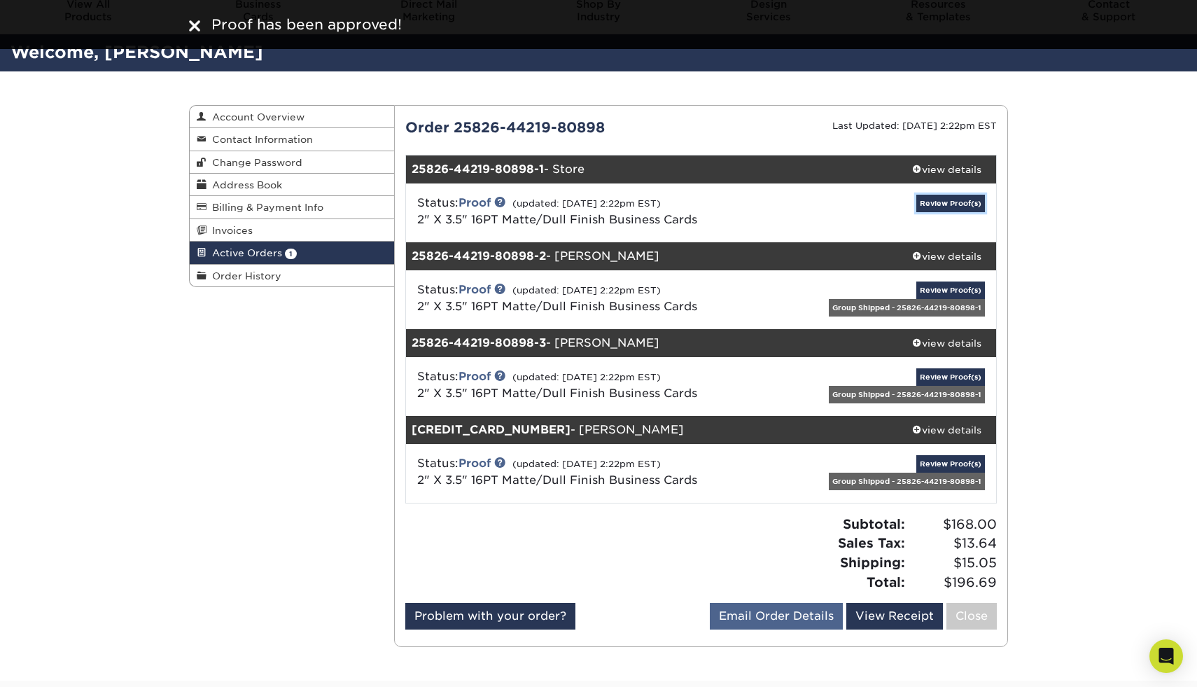
scroll to position [50, 0]
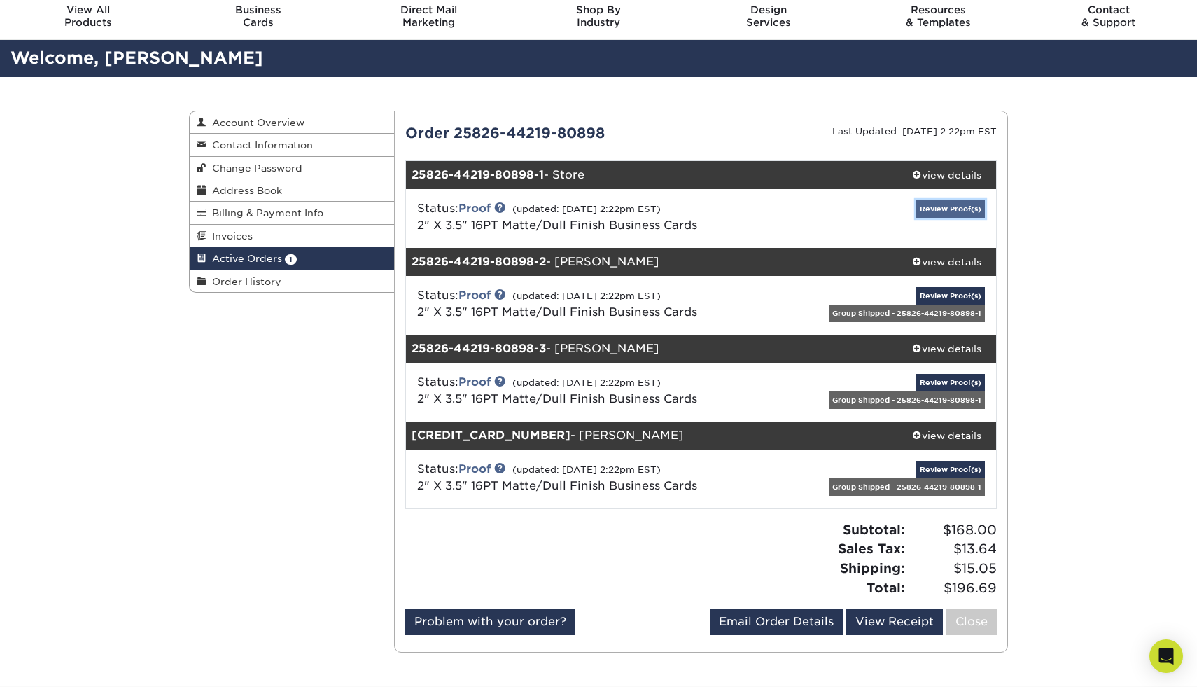
click at [931, 211] on link "Review Proof(s)" at bounding box center [950, 208] width 69 height 17
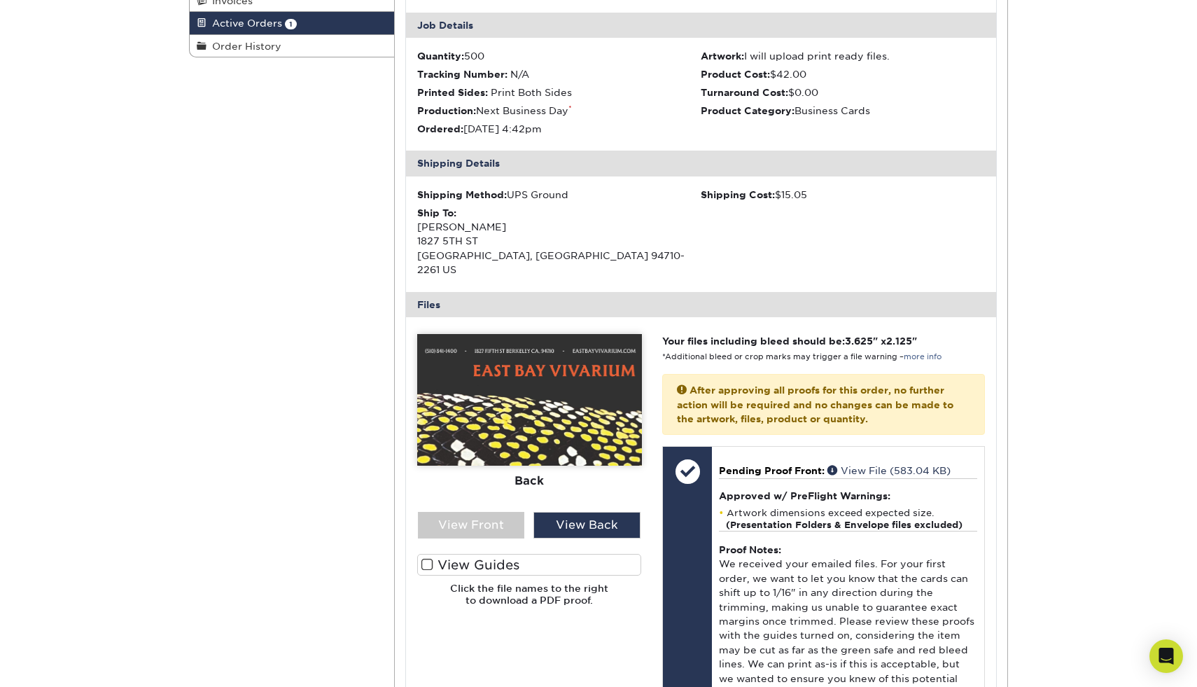
scroll to position [0, 0]
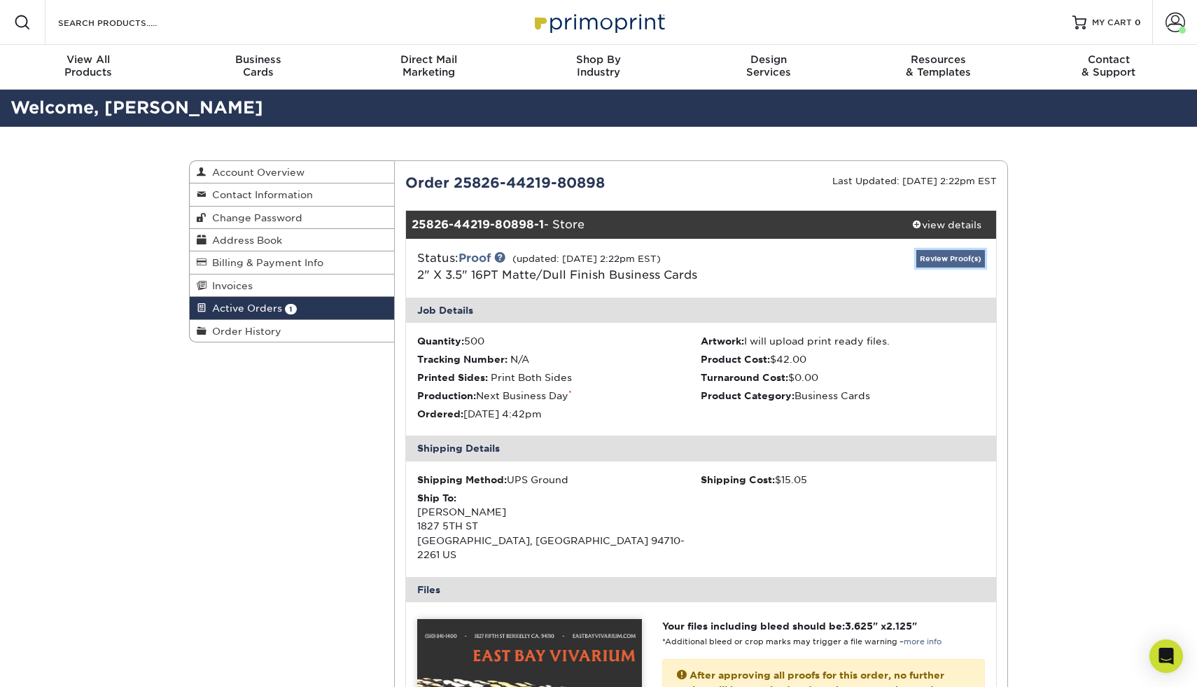
click at [944, 265] on link "Review Proof(s)" at bounding box center [950, 258] width 69 height 17
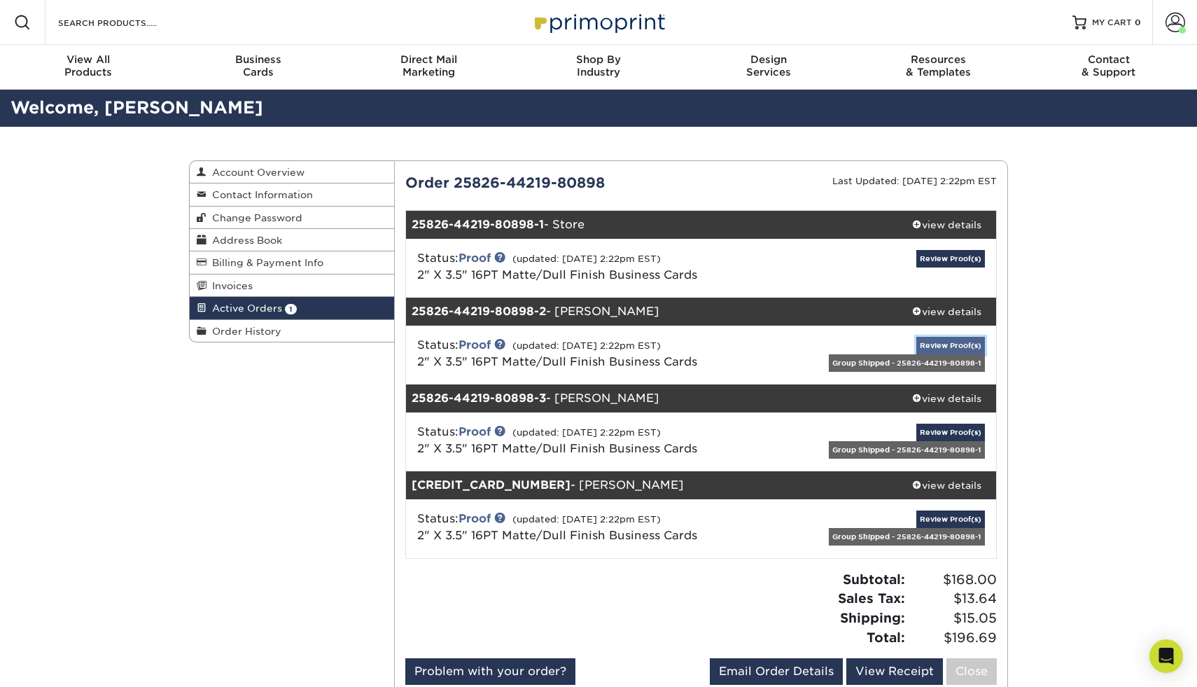
click at [959, 346] on link "Review Proof(s)" at bounding box center [950, 345] width 69 height 17
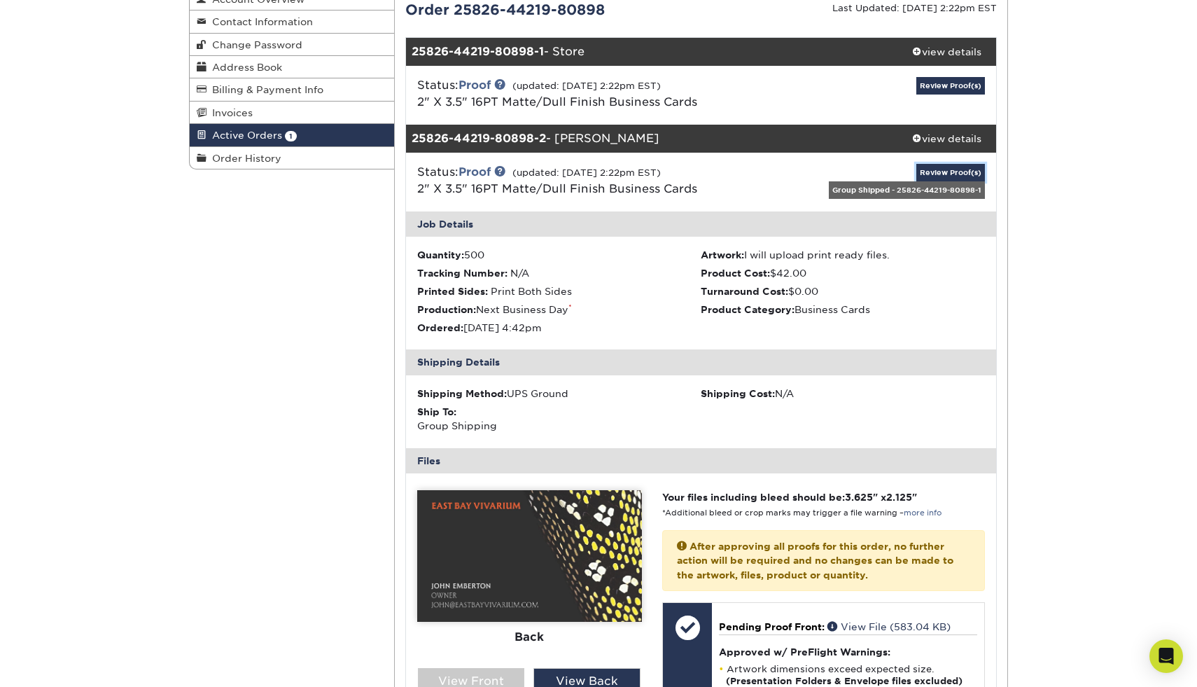
scroll to position [174, 0]
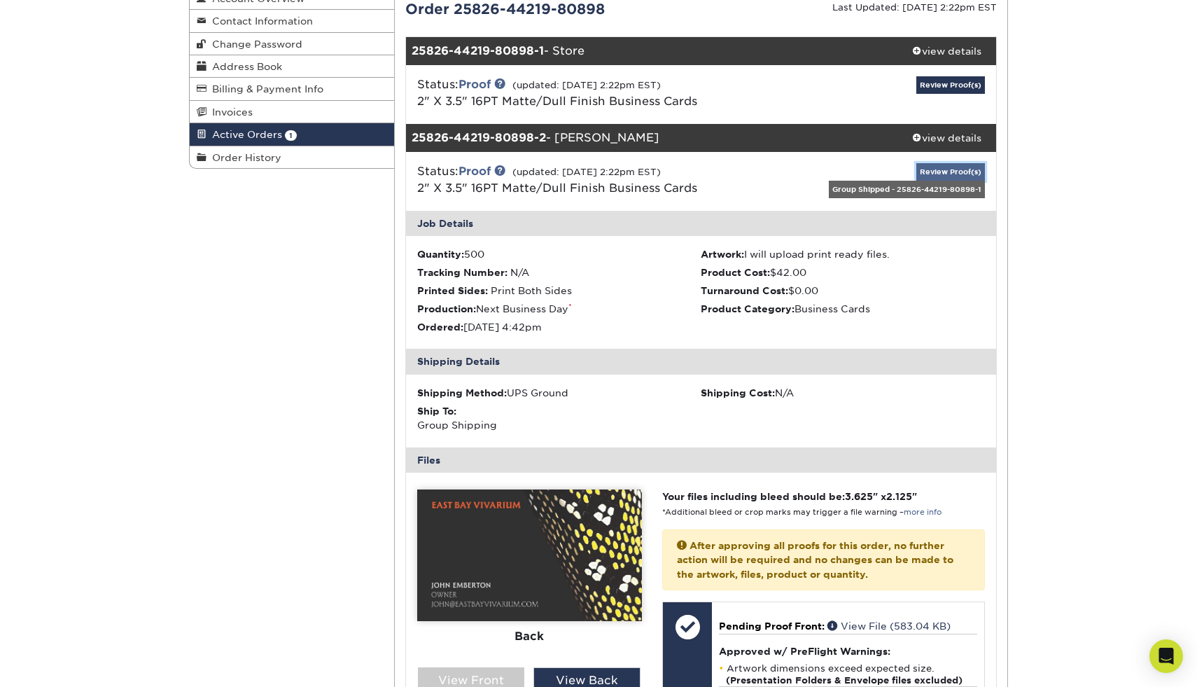
click at [979, 178] on link "Review Proof(s)" at bounding box center [950, 171] width 69 height 17
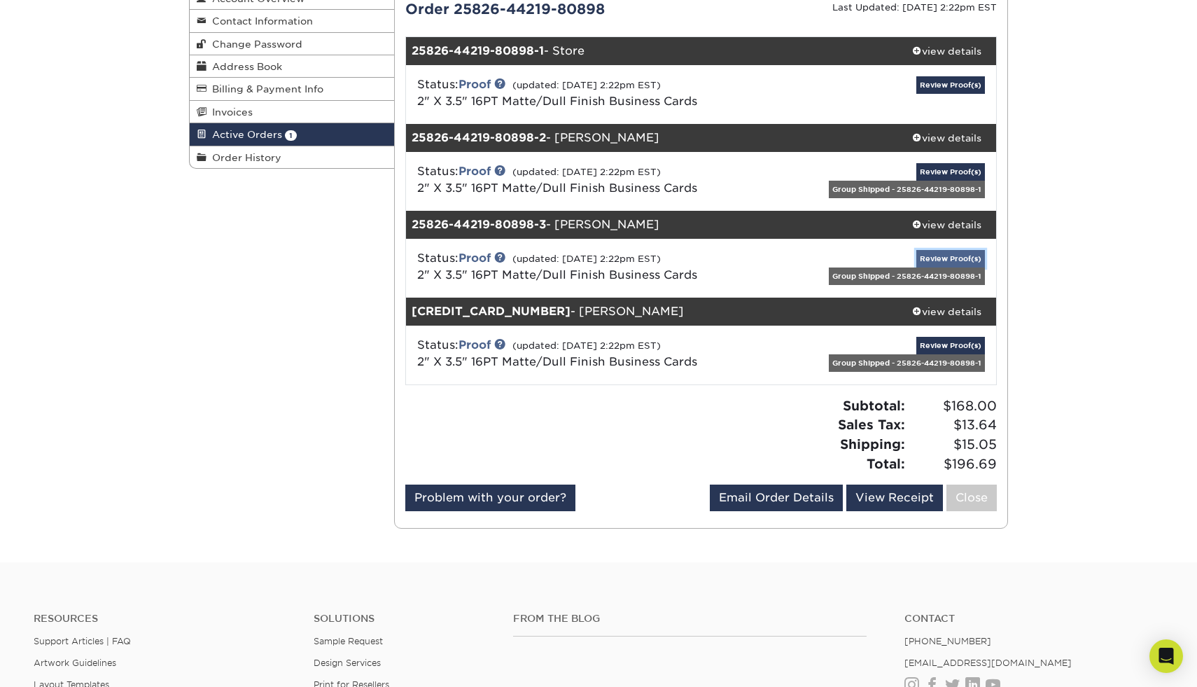
click at [970, 256] on link "Review Proof(s)" at bounding box center [950, 258] width 69 height 17
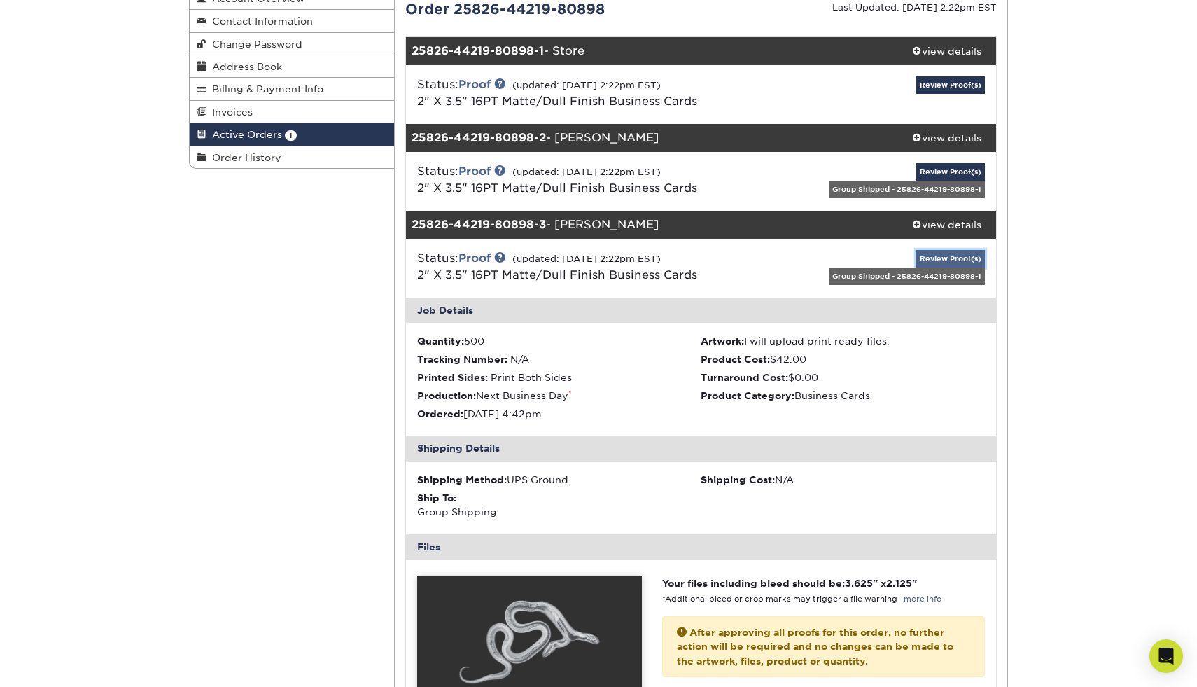
click at [970, 256] on link "Review Proof(s)" at bounding box center [950, 258] width 69 height 17
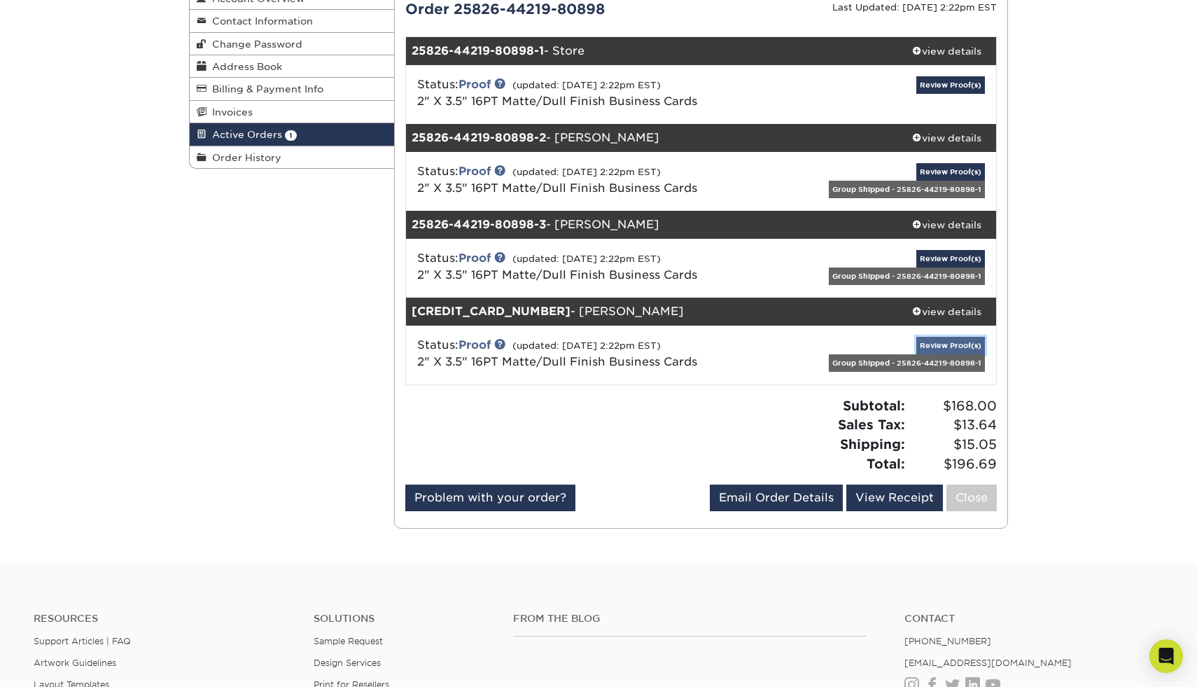
click at [943, 342] on link "Review Proof(s)" at bounding box center [950, 345] width 69 height 17
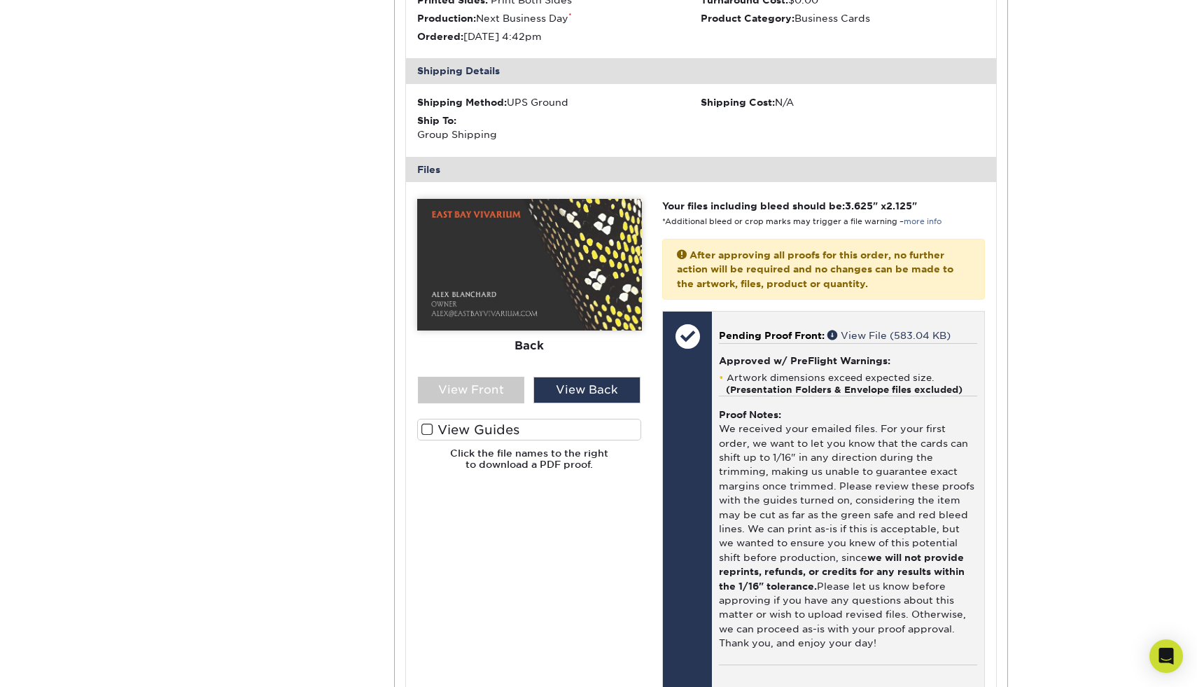
scroll to position [464, 0]
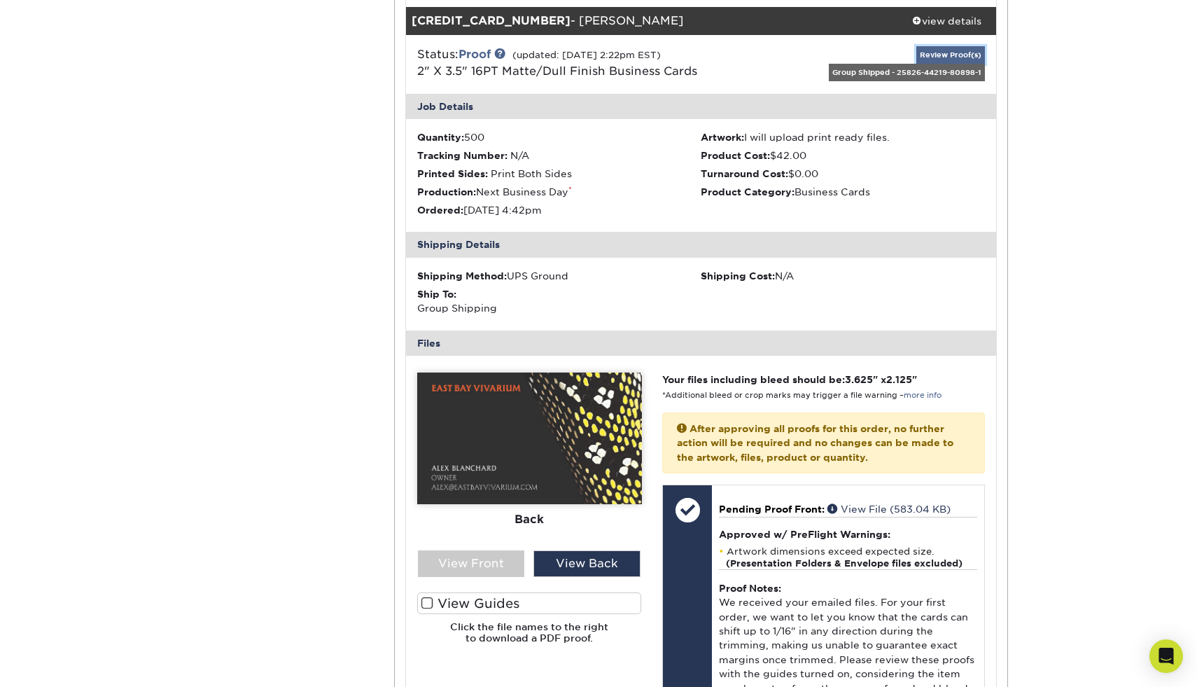
click at [958, 59] on link "Review Proof(s)" at bounding box center [950, 54] width 69 height 17
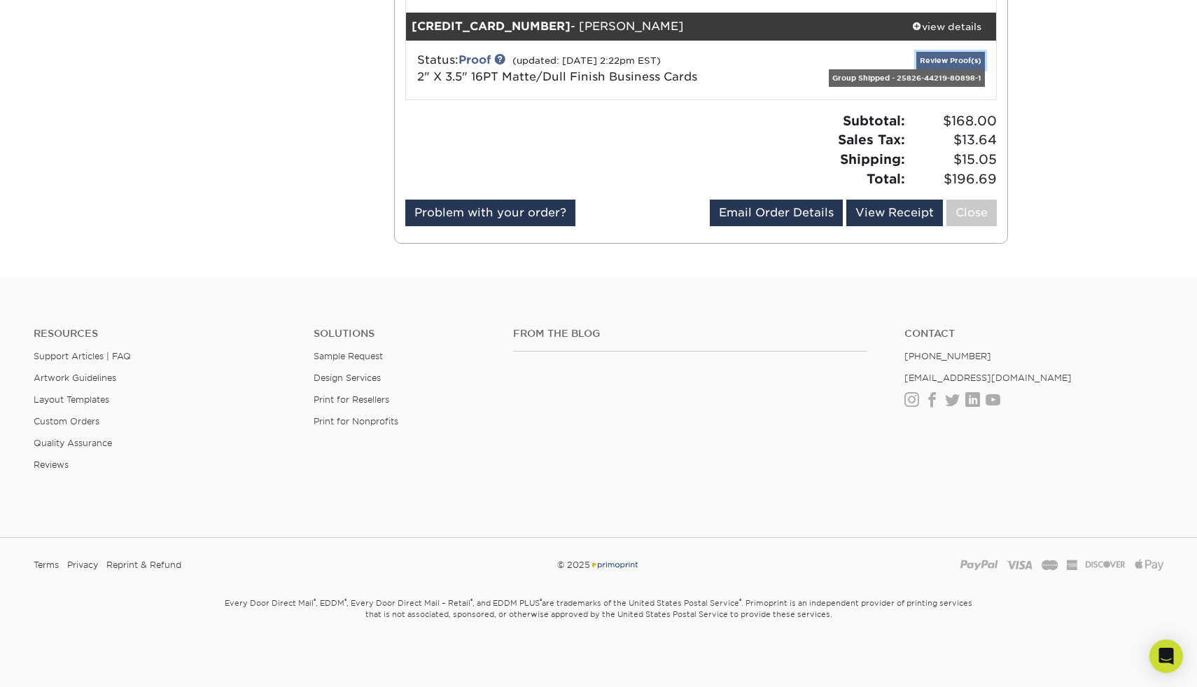
scroll to position [458, 0]
